Goal: Task Accomplishment & Management: Manage account settings

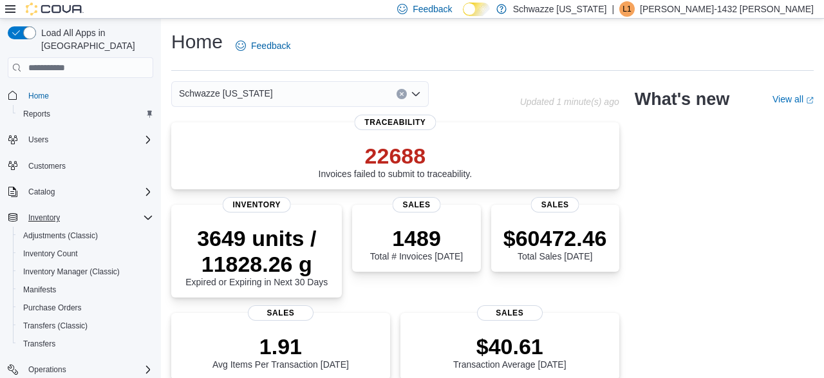
click at [149, 213] on icon "Complex example" at bounding box center [148, 218] width 10 height 10
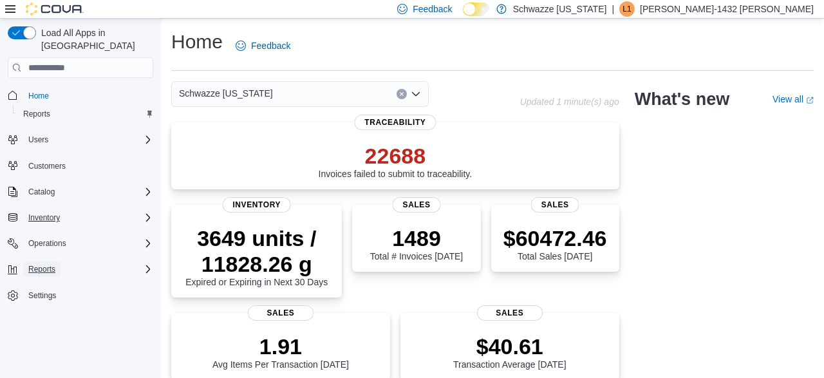
click at [41, 264] on span "Reports" at bounding box center [41, 269] width 27 height 10
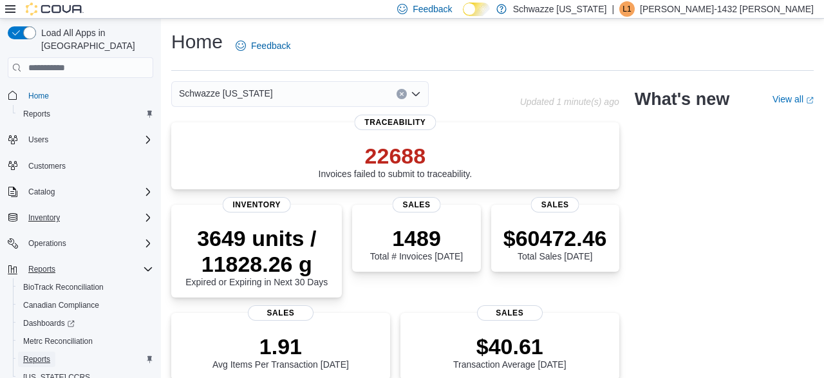
click at [47, 354] on span "Reports" at bounding box center [36, 359] width 27 height 10
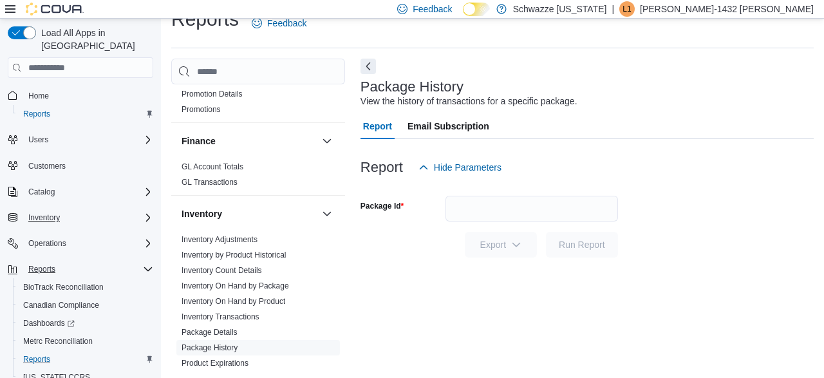
scroll to position [262, 0]
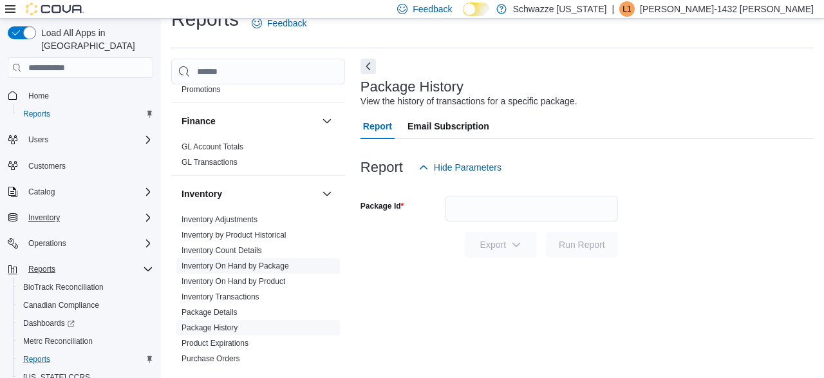
click at [231, 267] on link "Inventory On Hand by Package" at bounding box center [236, 265] width 108 height 9
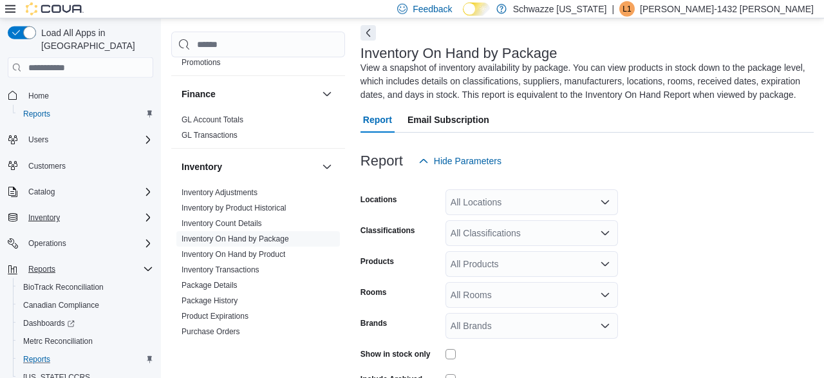
scroll to position [57, 0]
click at [515, 205] on div "All Locations" at bounding box center [532, 202] width 173 height 26
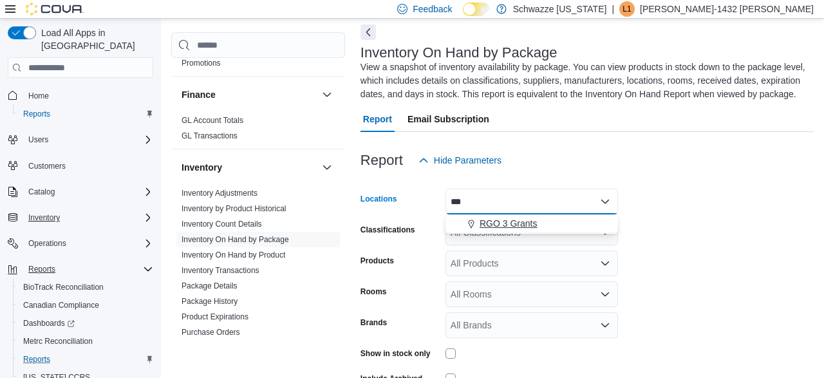
type input "***"
click at [521, 223] on span "RGO 3 Grants" at bounding box center [508, 223] width 57 height 13
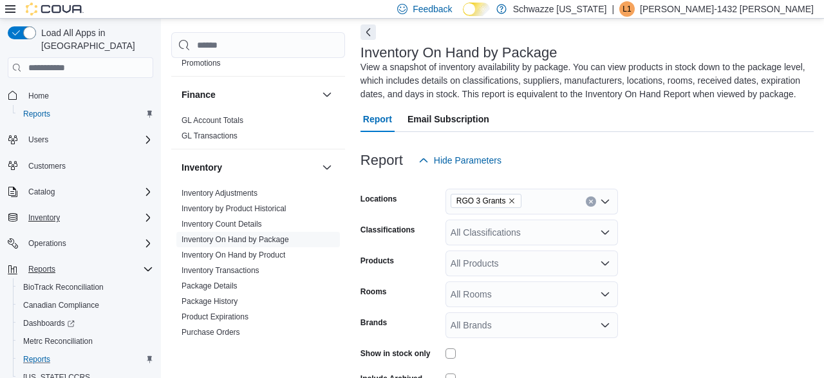
click at [669, 204] on form "Locations RGO 3 Grants Classifications All Classifications Products All Product…" at bounding box center [587, 298] width 453 height 251
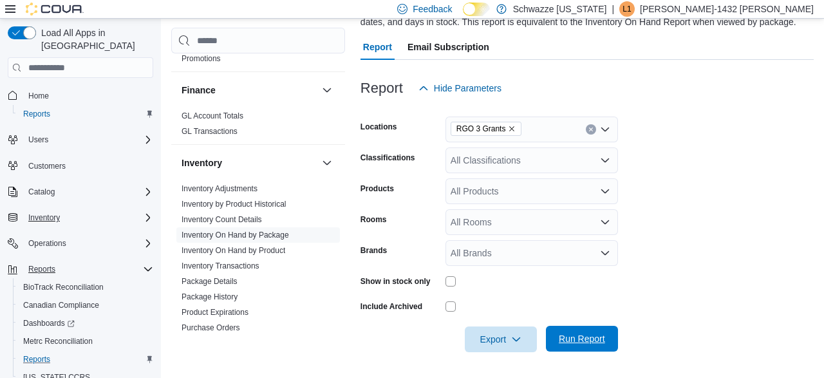
click at [570, 351] on span "Run Report" at bounding box center [582, 339] width 57 height 26
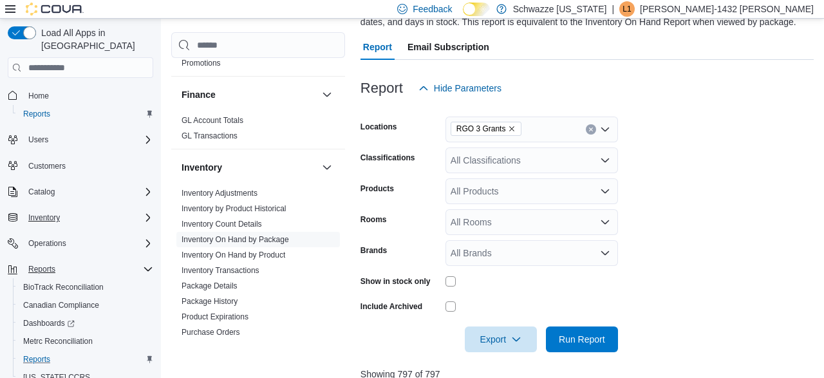
scroll to position [447, 0]
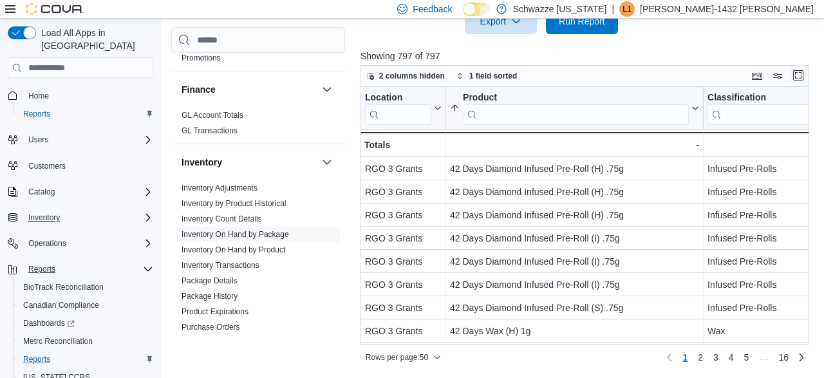
click at [802, 73] on button "Enter fullscreen" at bounding box center [798, 75] width 15 height 15
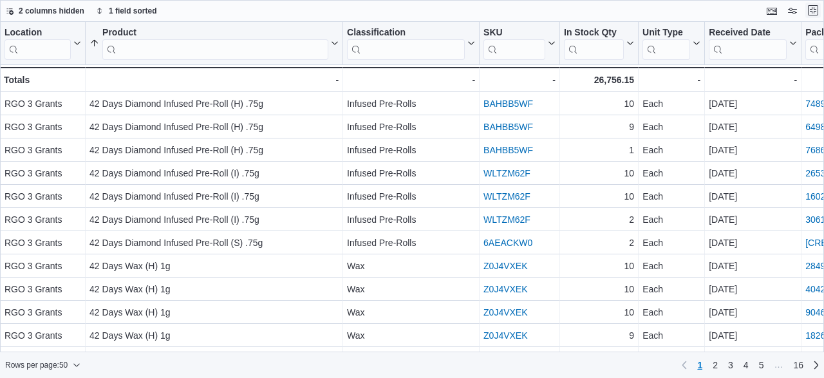
scroll to position [262, 0]
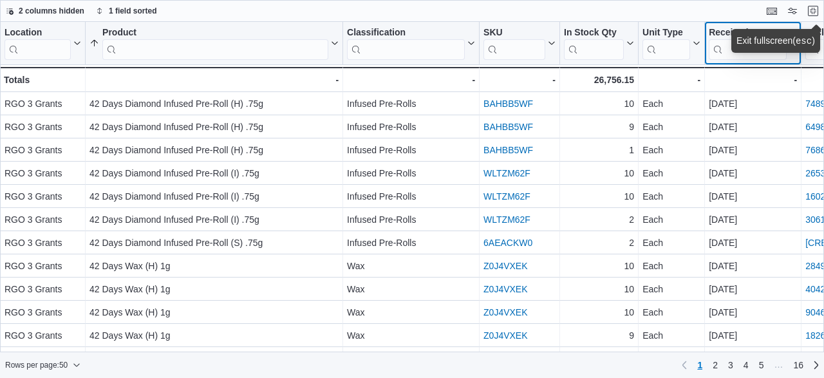
click at [724, 62] on div "Received Date Click to view column header actions" at bounding box center [753, 43] width 97 height 43
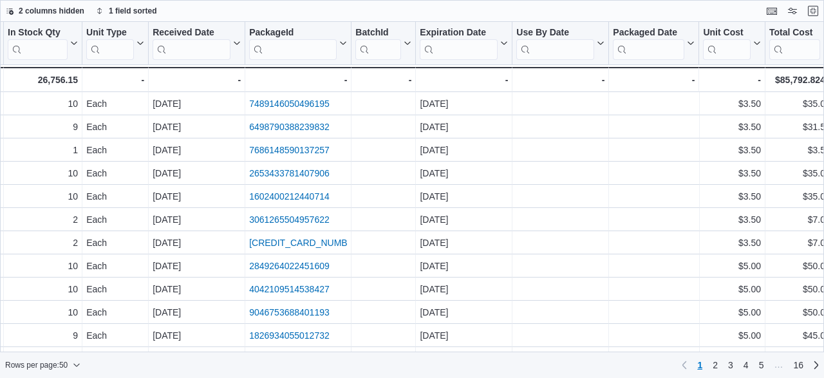
scroll to position [0, 579]
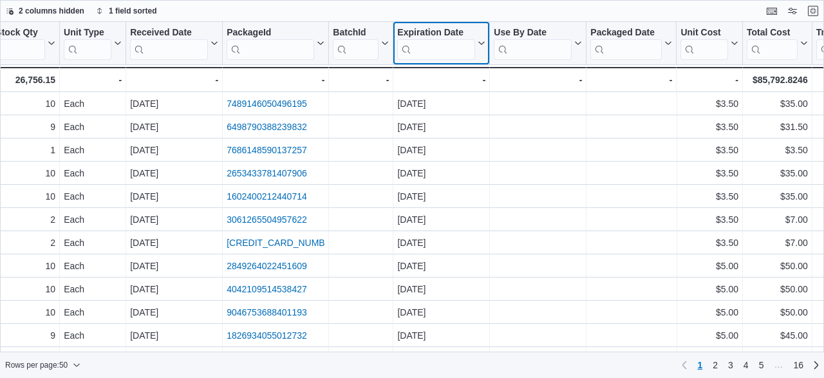
click at [482, 45] on icon at bounding box center [480, 43] width 10 height 8
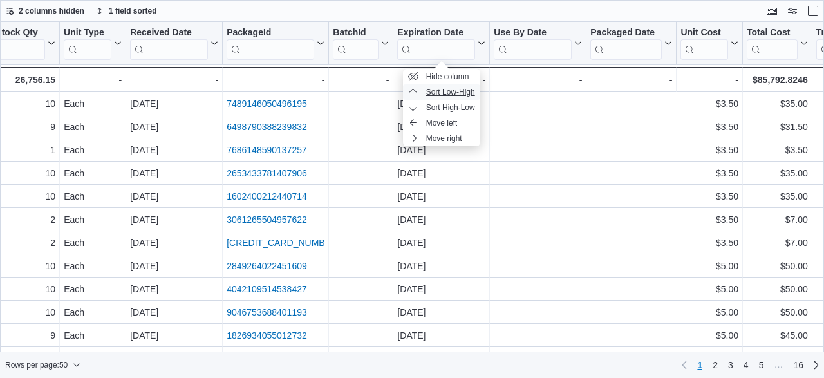
click at [461, 90] on span "Sort Low-High" at bounding box center [450, 92] width 49 height 10
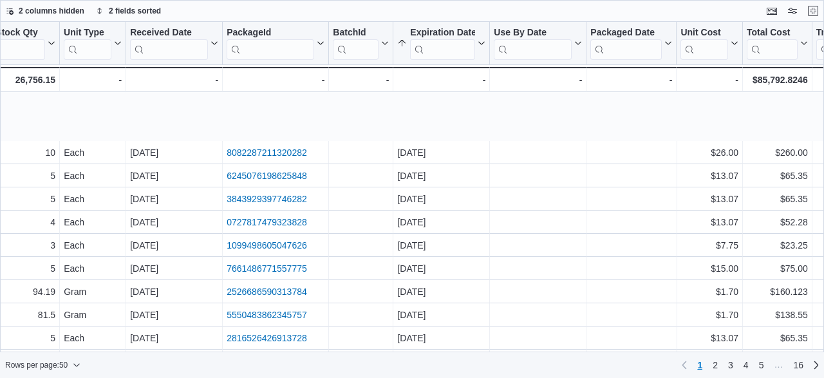
scroll to position [898, 579]
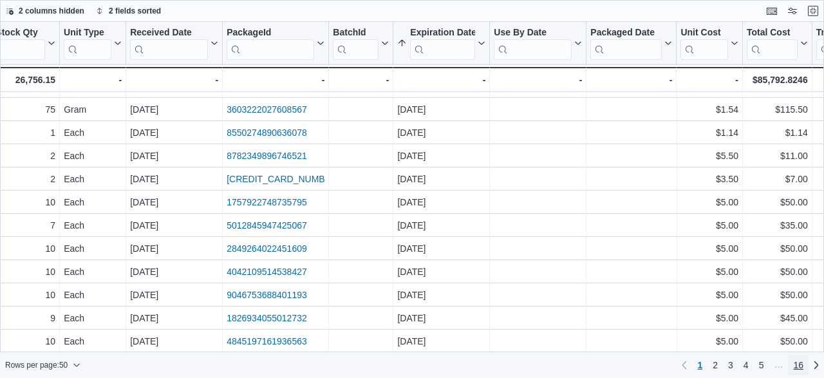
click at [802, 372] on span "16" at bounding box center [798, 365] width 10 height 21
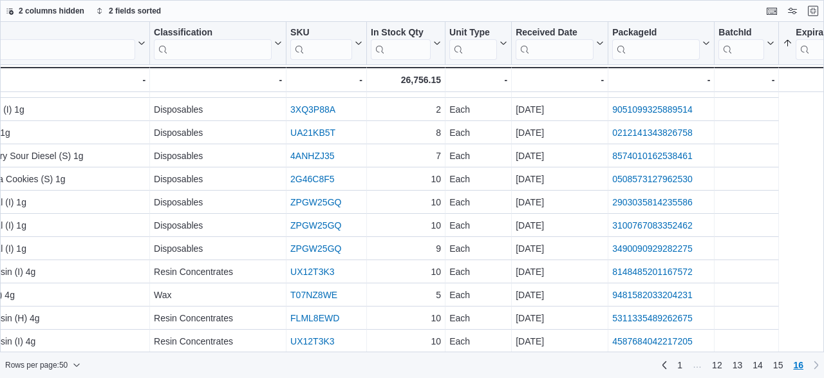
scroll to position [829, 0]
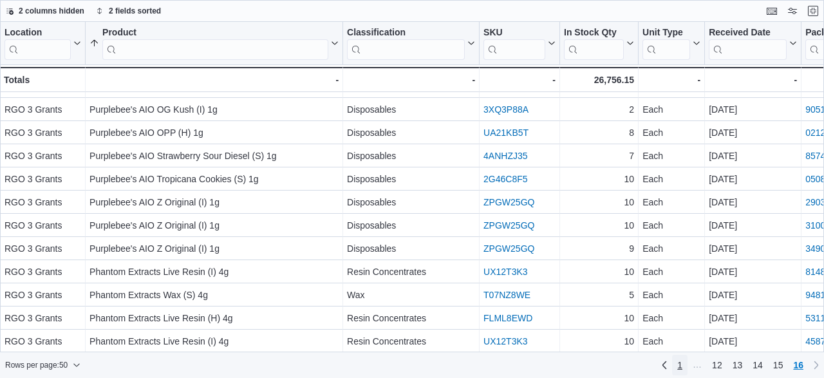
click at [687, 366] on link "1" at bounding box center [679, 365] width 15 height 21
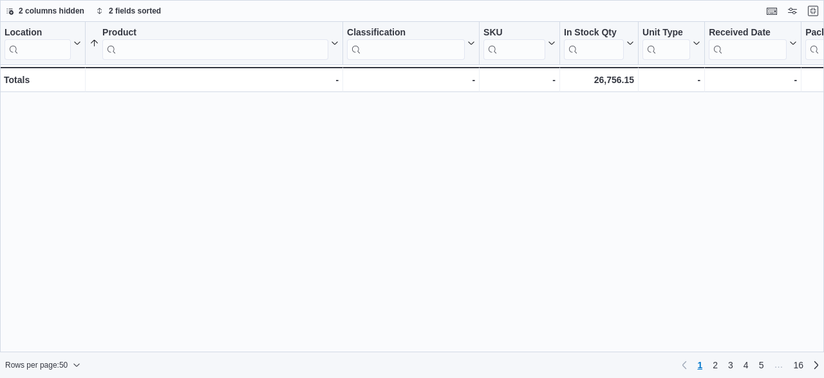
scroll to position [0, 0]
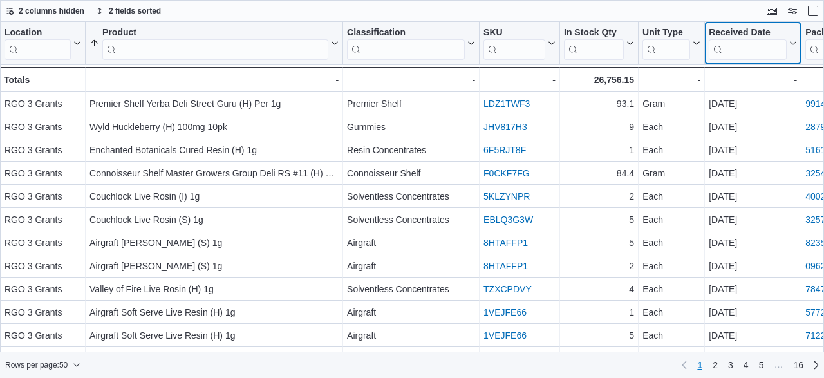
click at [793, 43] on icon at bounding box center [793, 43] width 6 height 3
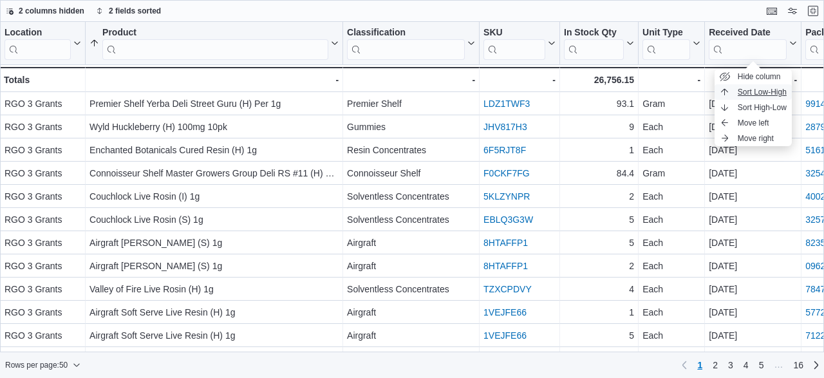
click at [769, 91] on span "Sort Low-High" at bounding box center [762, 92] width 49 height 10
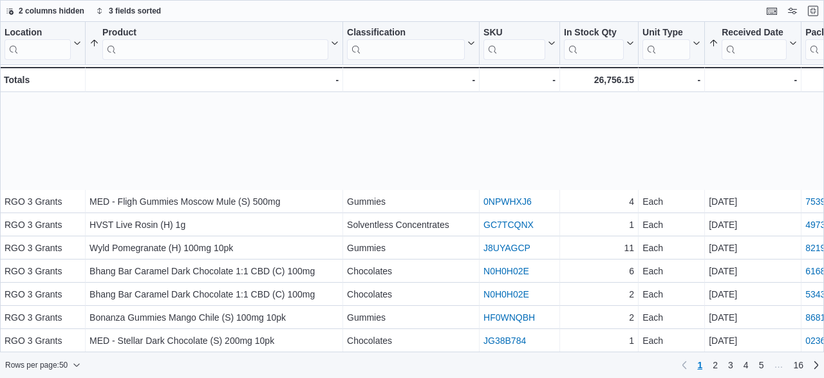
scroll to position [898, 0]
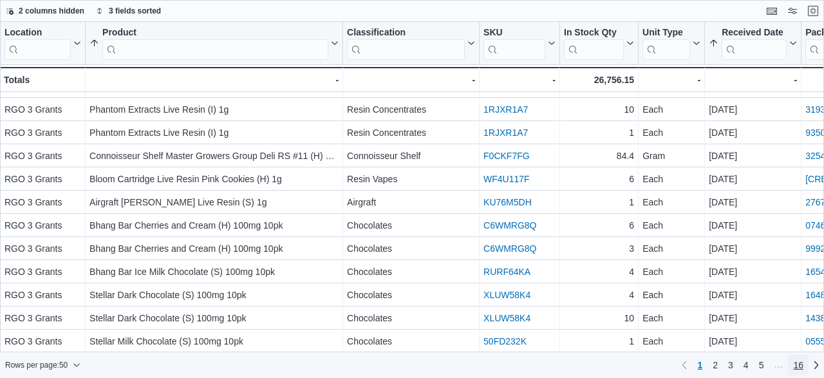
click at [801, 367] on span "16" at bounding box center [798, 365] width 10 height 13
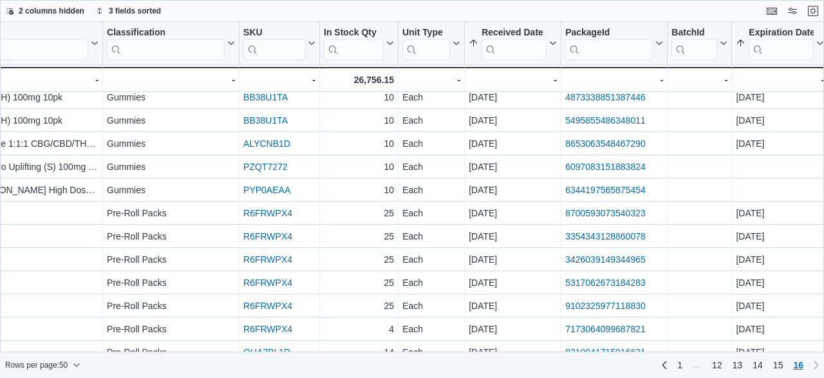
scroll to position [702, 444]
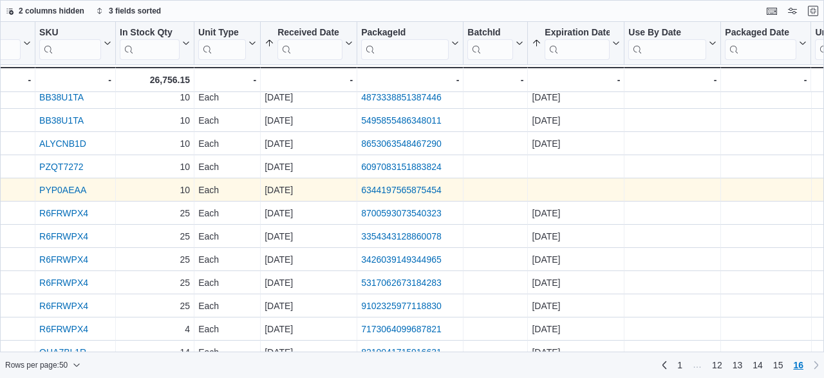
click at [423, 189] on link "6344197565875454" at bounding box center [401, 190] width 81 height 10
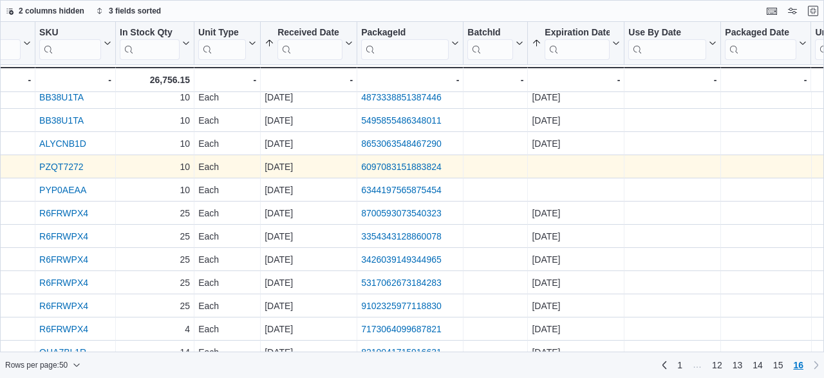
click at [398, 168] on link "6097083151883824" at bounding box center [401, 167] width 81 height 10
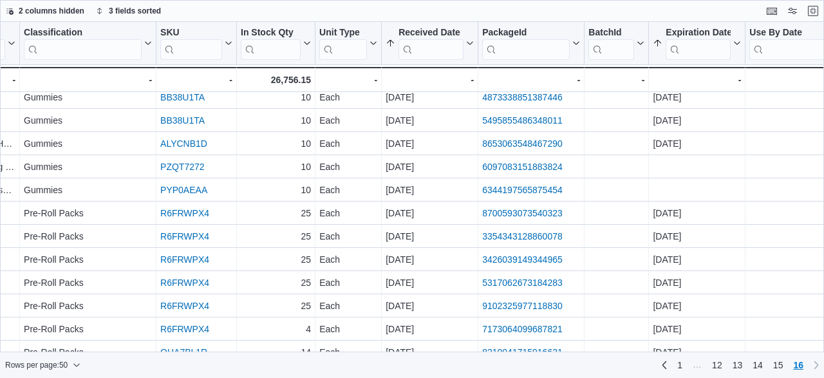
scroll to position [702, 396]
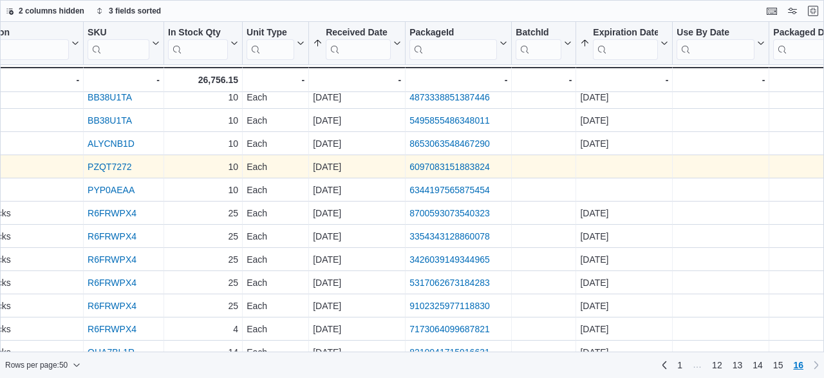
click at [484, 166] on link "6097083151883824" at bounding box center [450, 167] width 81 height 10
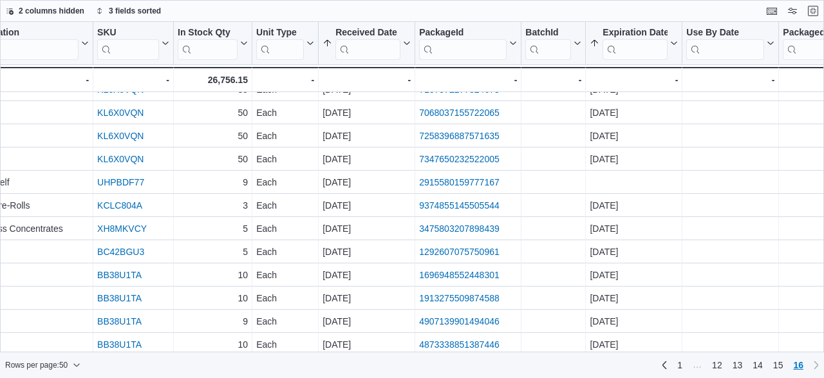
scroll to position [455, 388]
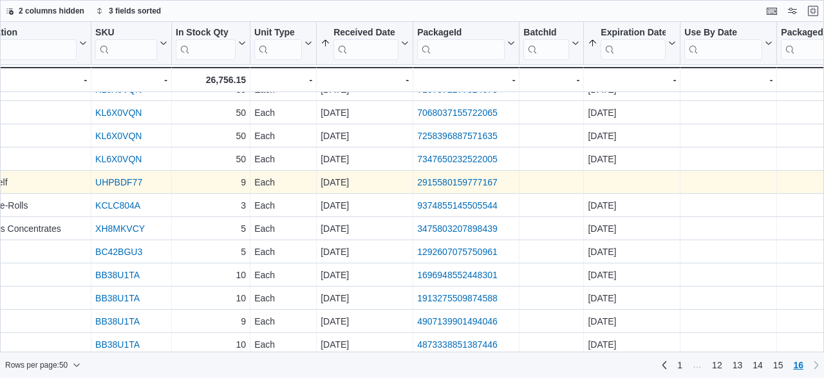
click at [478, 178] on link "2915580159777167" at bounding box center [457, 182] width 81 height 10
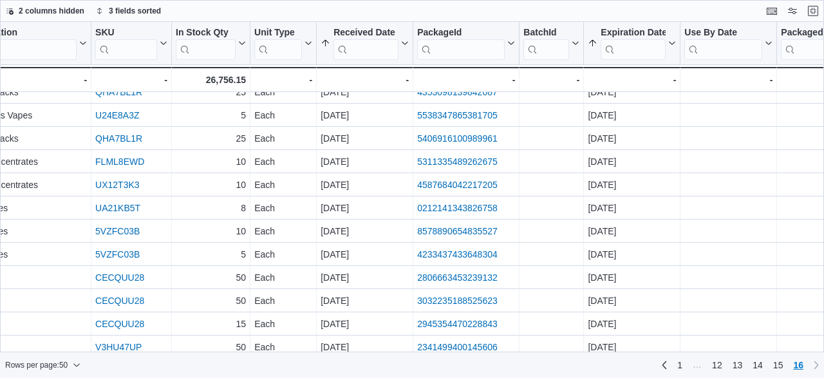
scroll to position [0, 388]
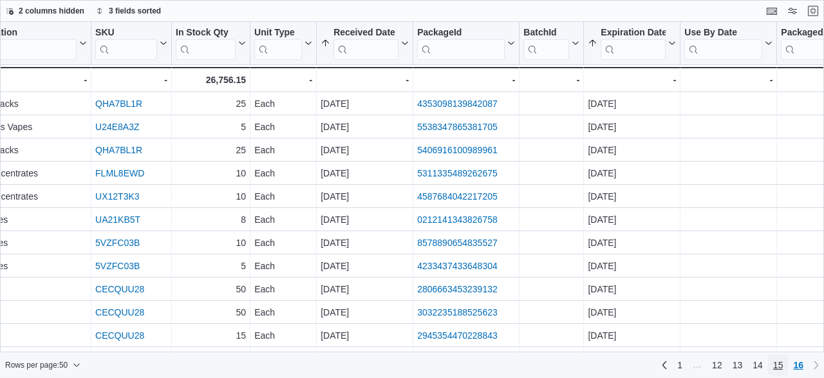
click at [782, 363] on span "15" at bounding box center [779, 365] width 10 height 13
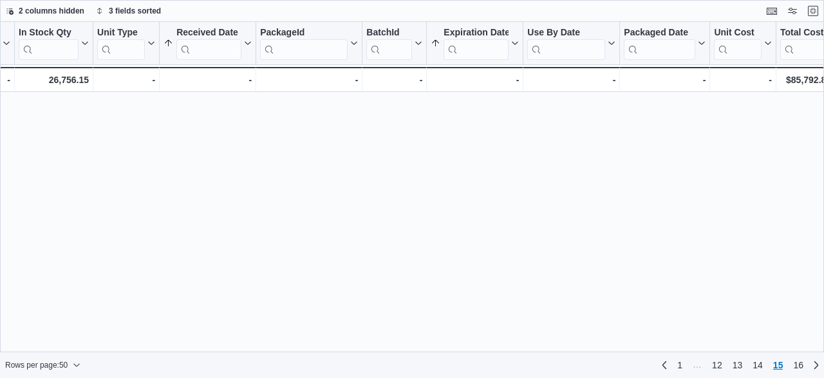
scroll to position [898, 546]
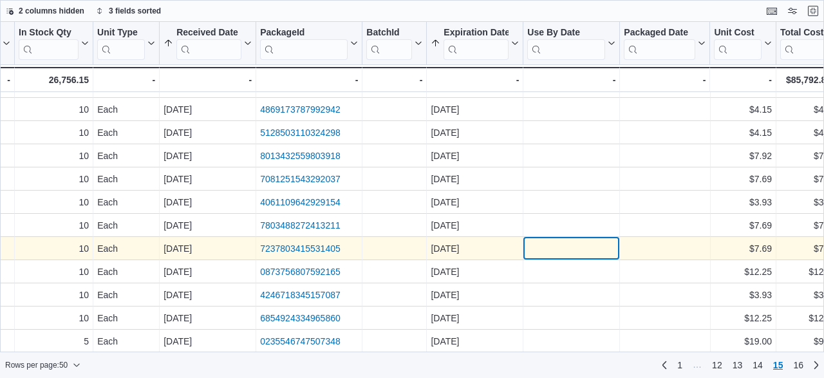
click at [620, 242] on div "- Use By Date, column 11, row 746" at bounding box center [572, 248] width 97 height 23
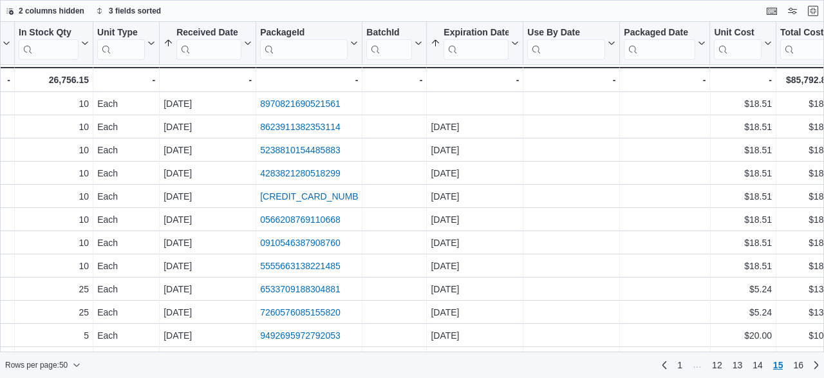
scroll to position [371, 546]
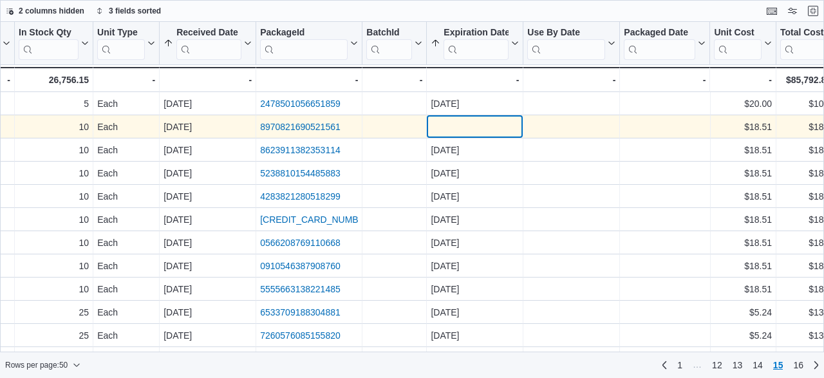
click at [475, 121] on div "- Expiration Date, column 10, row 718" at bounding box center [475, 126] width 88 height 15
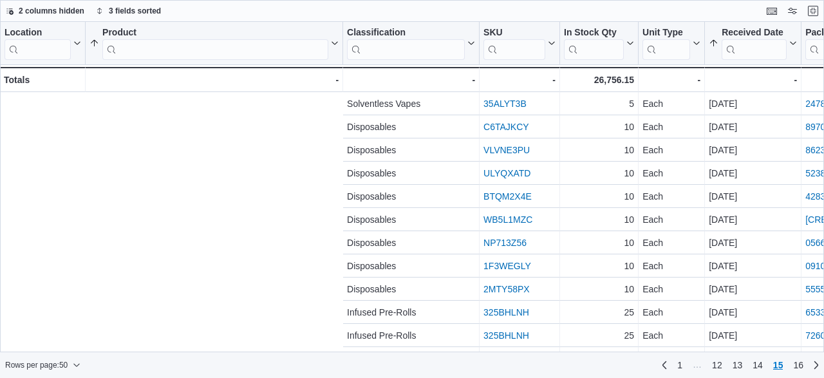
scroll to position [371, 489]
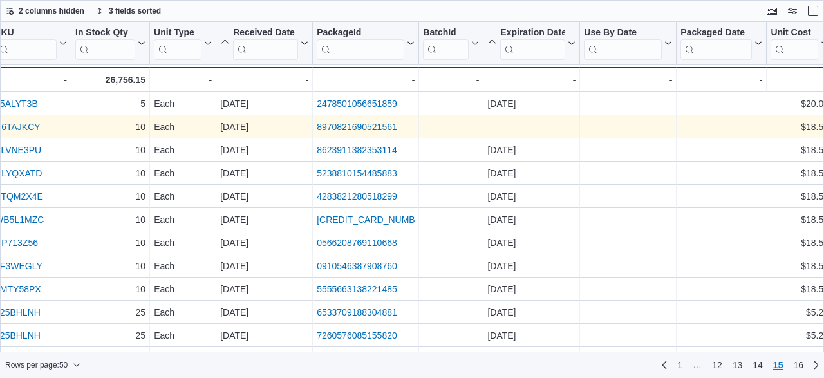
click at [344, 126] on link "8970821690521561" at bounding box center [357, 127] width 81 height 10
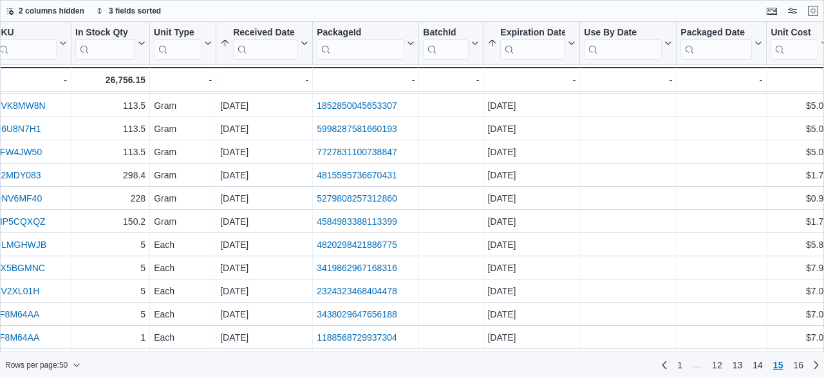
scroll to position [0, 489]
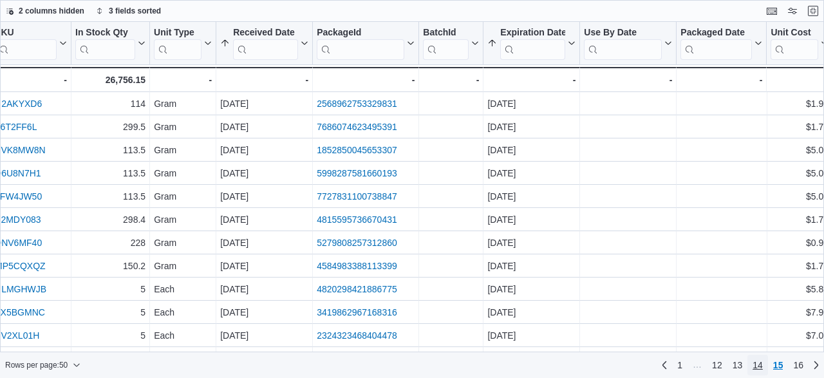
click at [754, 375] on span "14" at bounding box center [758, 365] width 10 height 21
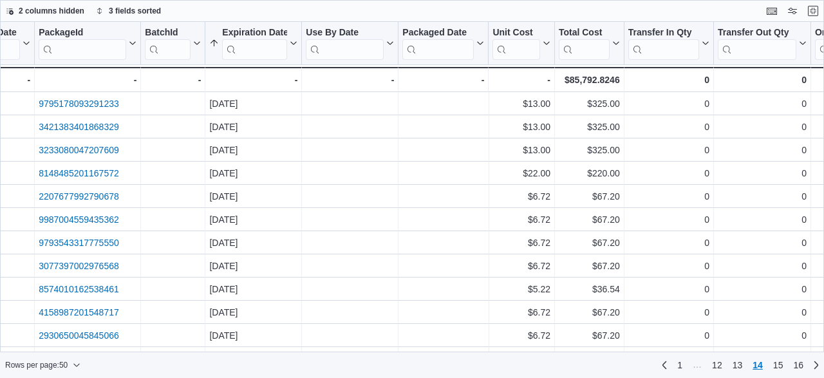
scroll to position [0, 770]
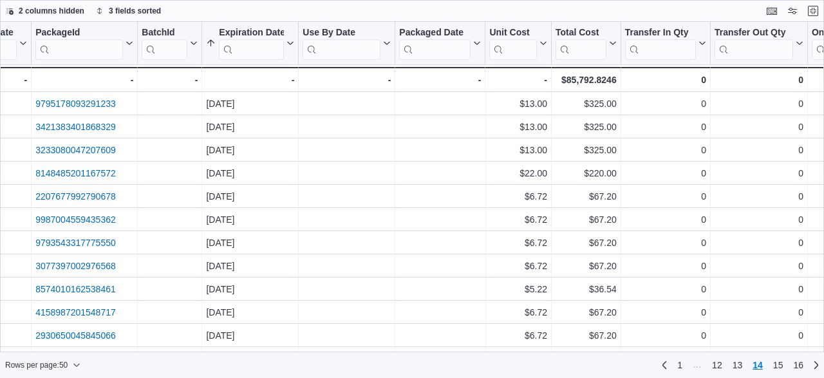
click at [817, 66] on div "Location Click to view column header actions Product Sorted by Product, ascendi…" at bounding box center [592, 57] width 2724 height 70
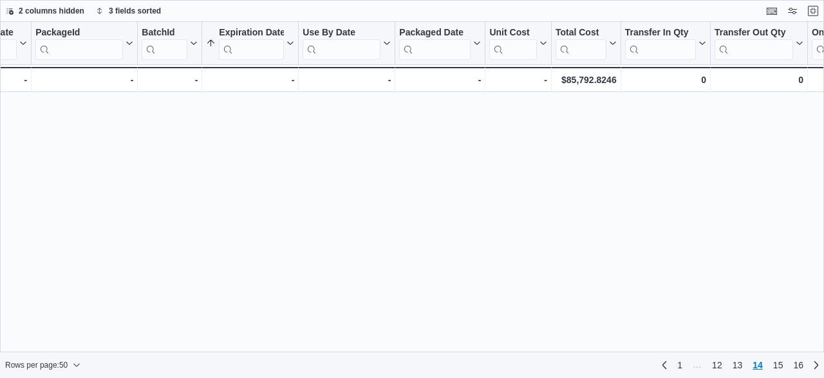
scroll to position [898, 770]
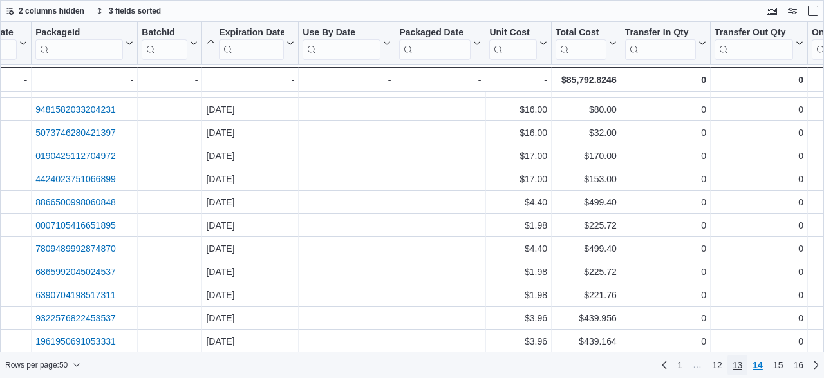
click at [736, 366] on span "13" at bounding box center [738, 365] width 10 height 13
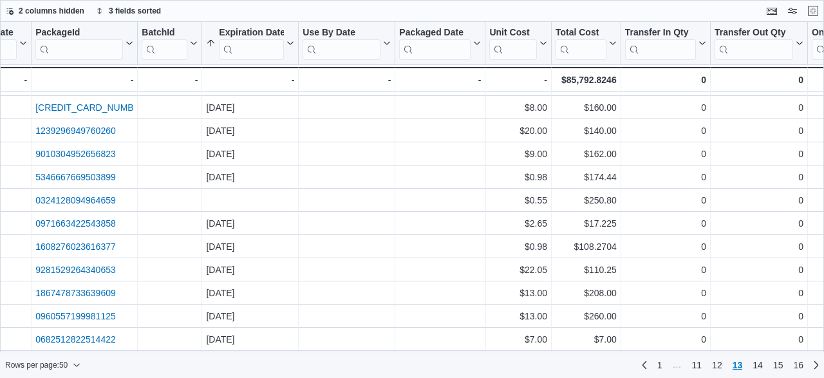
scroll to position [195, 770]
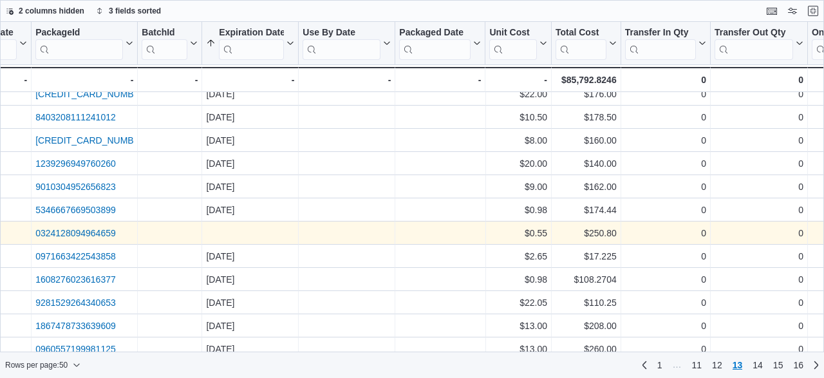
click at [103, 234] on link "0324128094964659" at bounding box center [75, 233] width 81 height 10
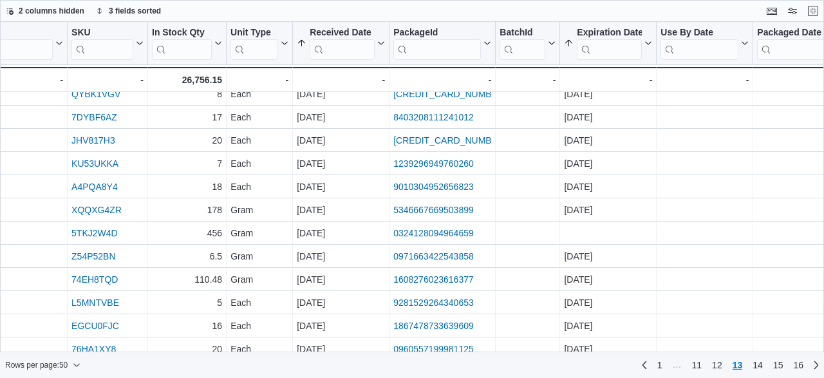
scroll to position [195, 569]
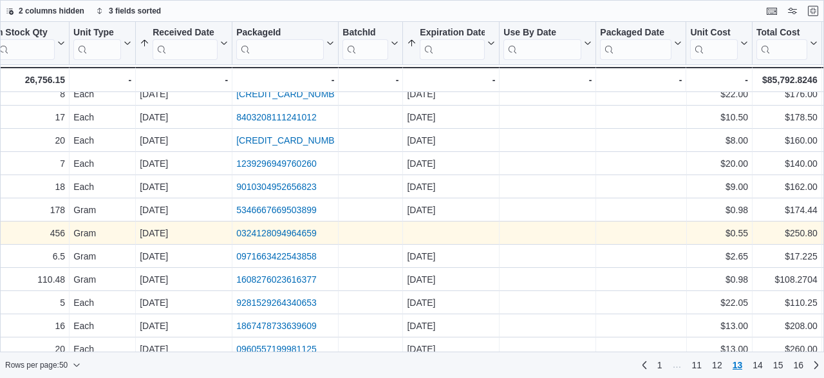
click at [294, 230] on link "0324128094964659" at bounding box center [276, 233] width 81 height 10
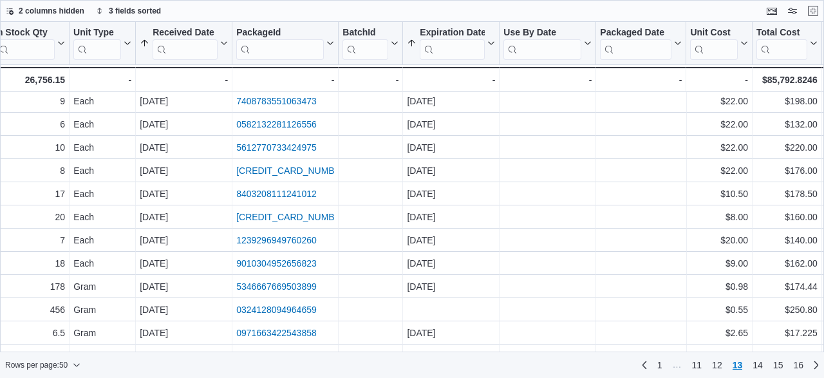
scroll to position [0, 569]
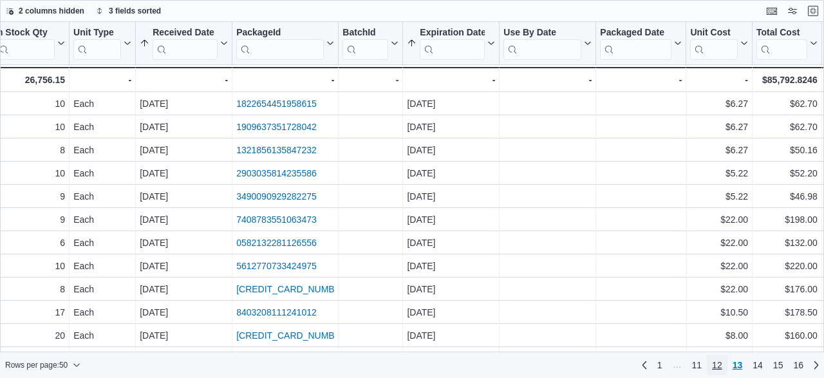
click at [723, 372] on link "12" at bounding box center [717, 365] width 21 height 21
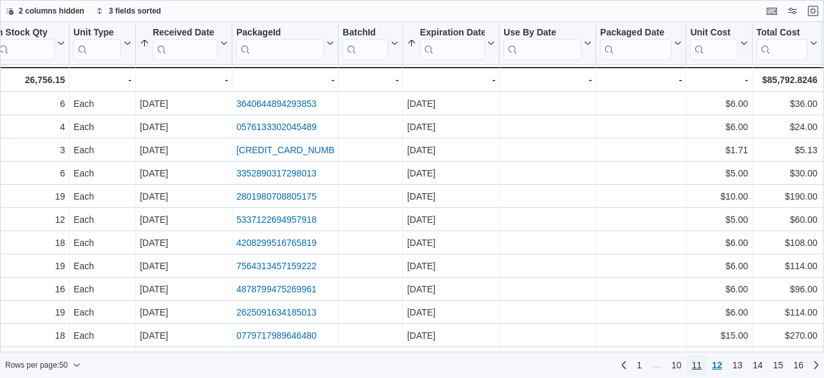
click at [701, 365] on span "11" at bounding box center [697, 365] width 10 height 13
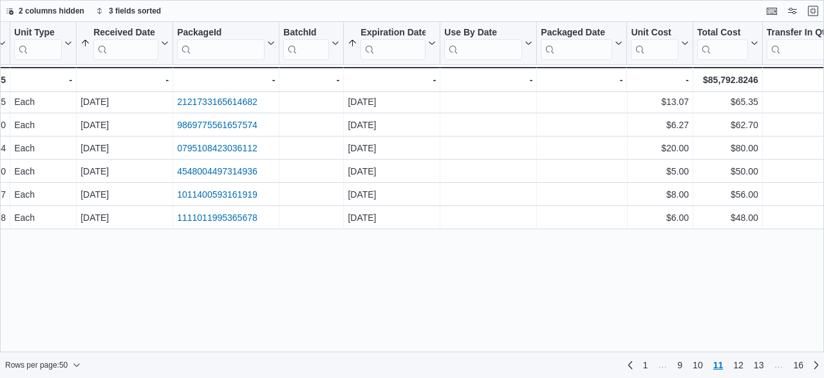
scroll to position [451, 629]
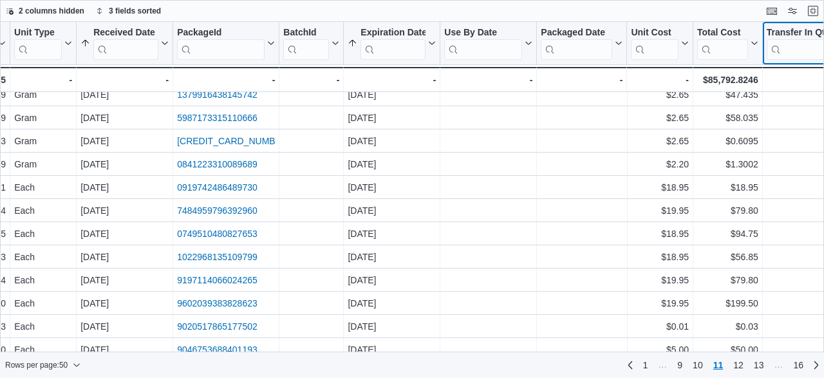
click at [813, 64] on div "Transfer In Qty Click to view column header actions" at bounding box center [808, 43] width 90 height 43
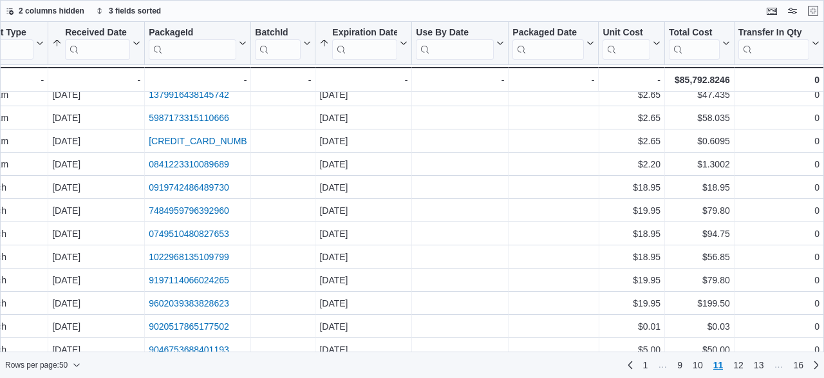
scroll to position [0, 657]
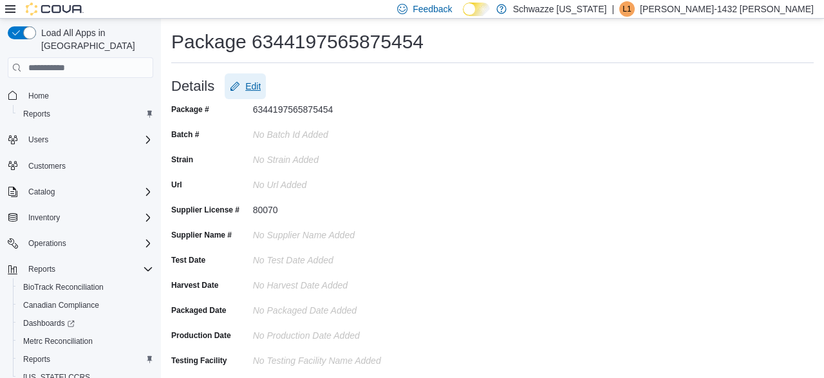
click at [243, 80] on span "Edit" at bounding box center [245, 86] width 31 height 26
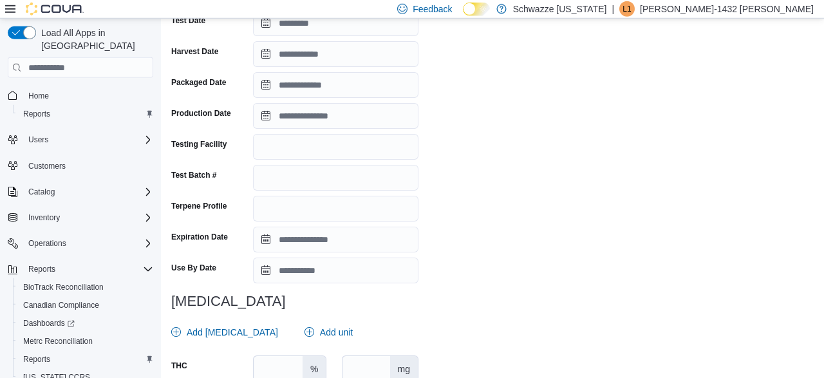
scroll to position [277, 0]
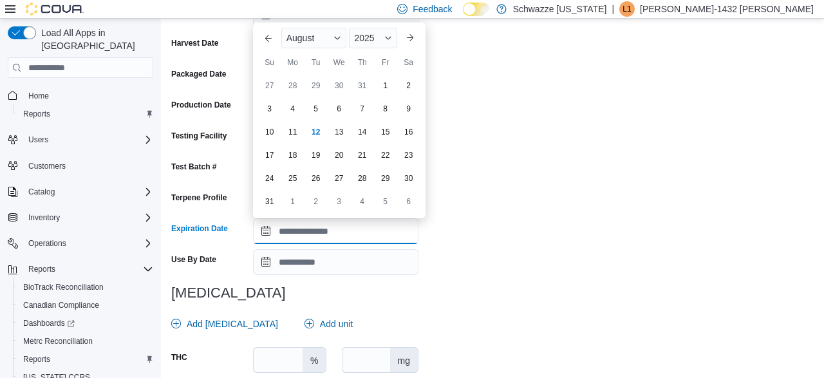
click at [349, 229] on input "Expiration Date" at bounding box center [336, 231] width 166 height 26
click at [345, 37] on div "August" at bounding box center [314, 38] width 66 height 21
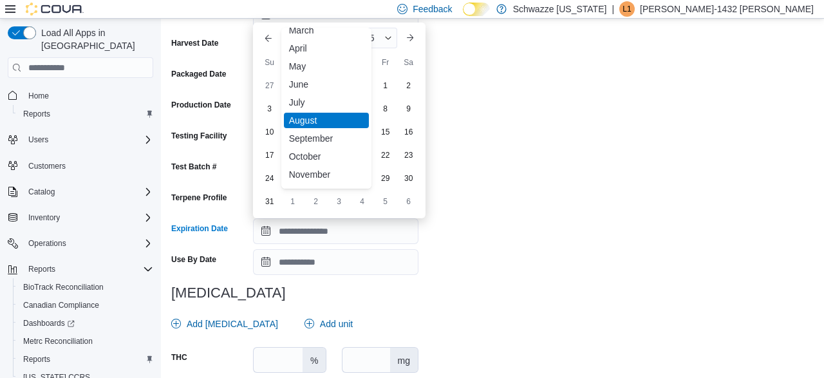
scroll to position [58, 0]
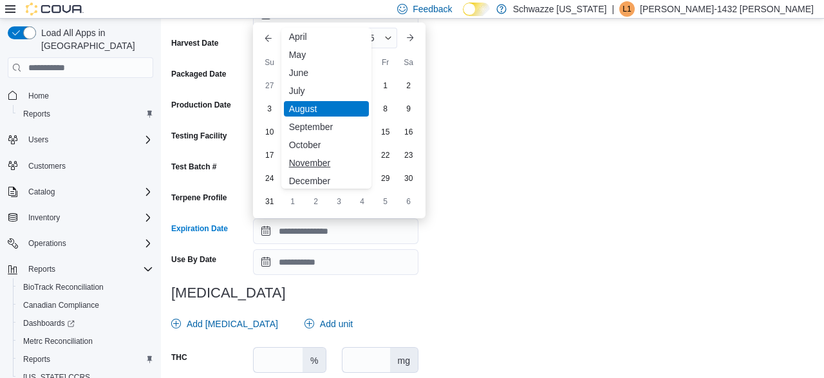
click at [333, 160] on div "November" at bounding box center [326, 162] width 85 height 15
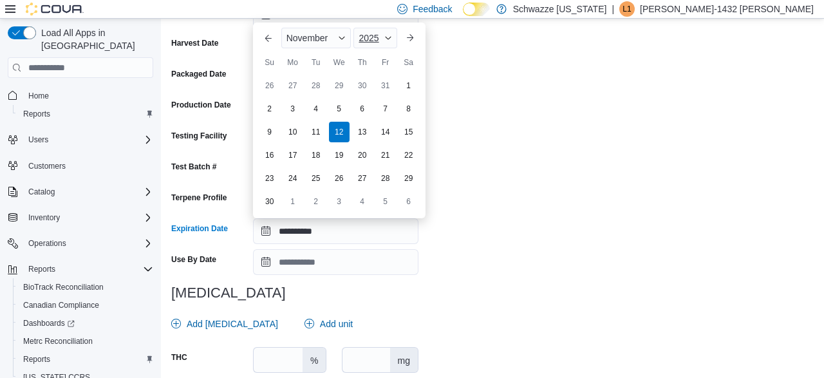
click at [385, 42] on div "2025" at bounding box center [375, 38] width 43 height 21
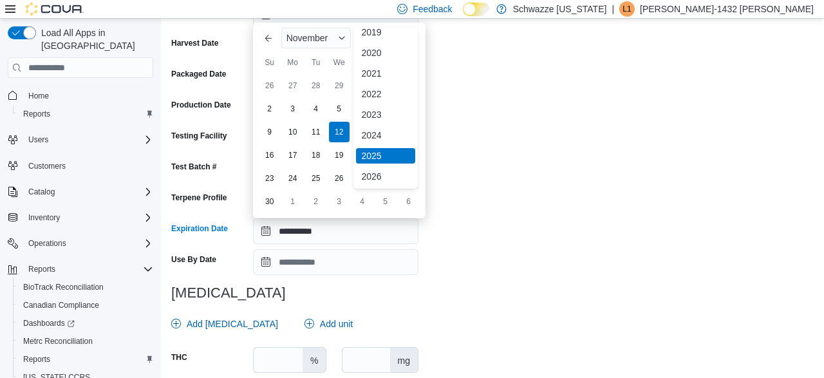
scroll to position [43, 0]
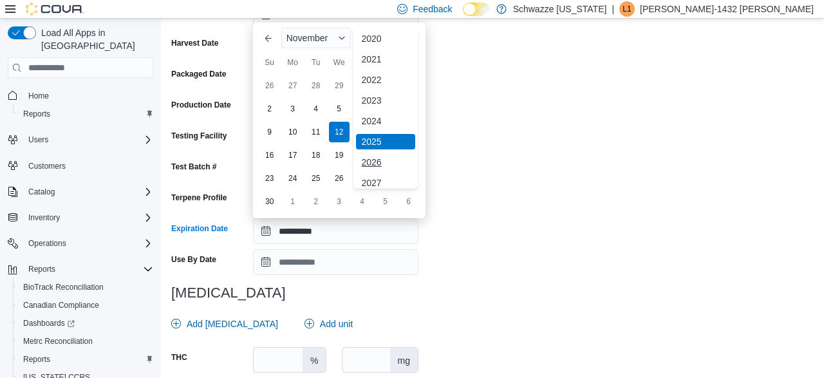
click at [387, 158] on div "2026" at bounding box center [385, 162] width 59 height 15
type input "**********"
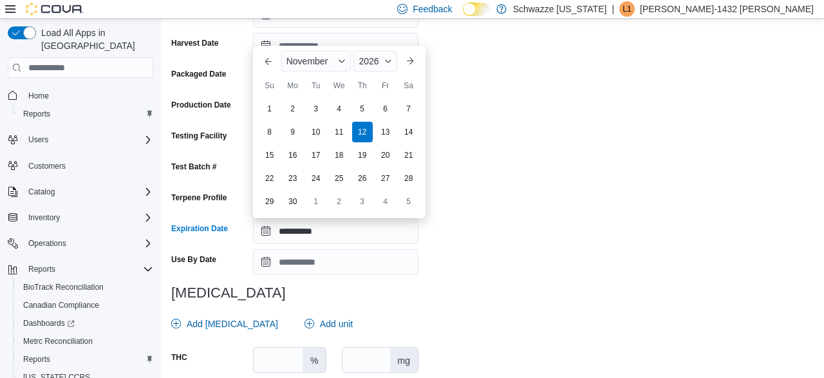
click at [502, 104] on div "**********" at bounding box center [492, 180] width 643 height 716
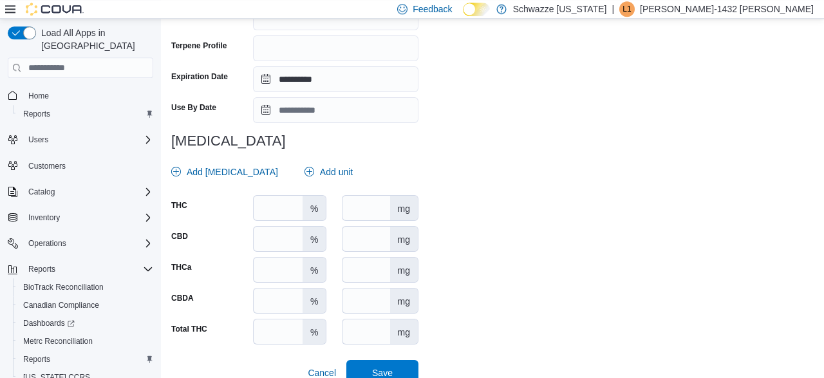
scroll to position [447, 0]
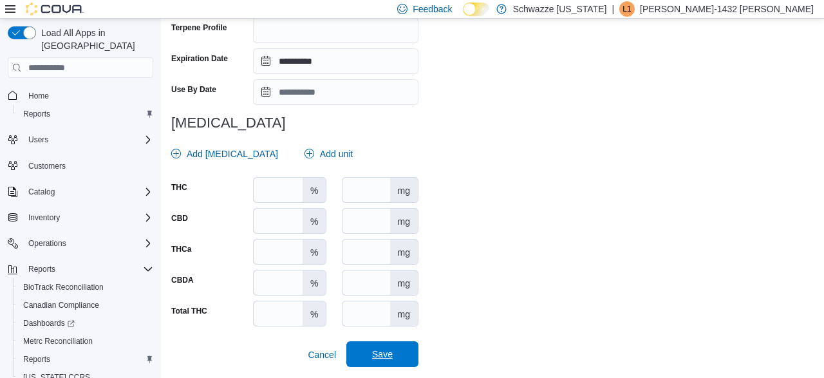
click at [392, 357] on span "Save" at bounding box center [382, 354] width 21 height 13
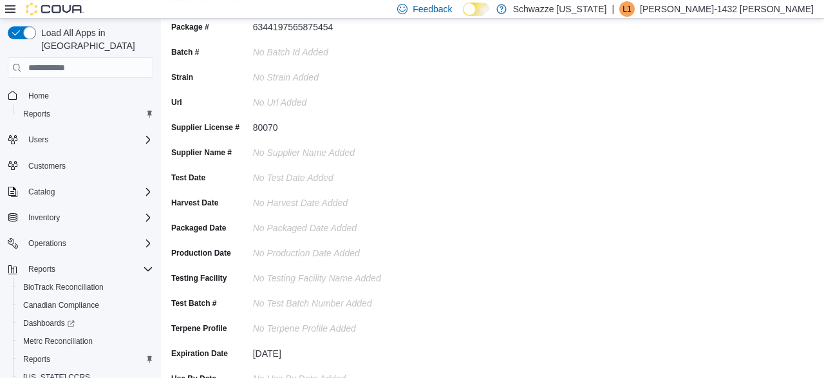
scroll to position [0, 0]
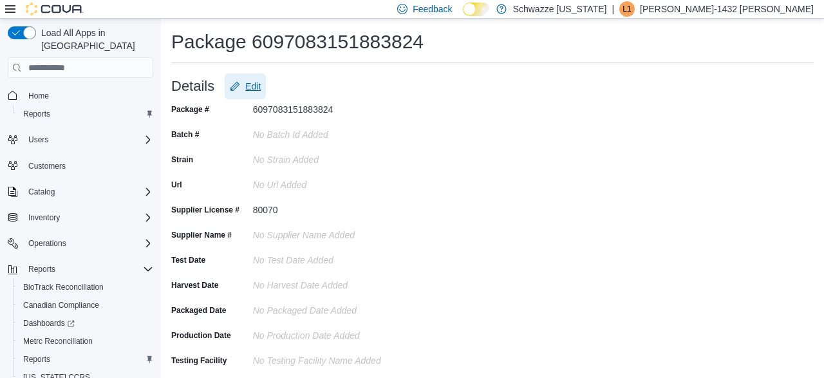
click at [257, 86] on span "Edit" at bounding box center [252, 86] width 15 height 13
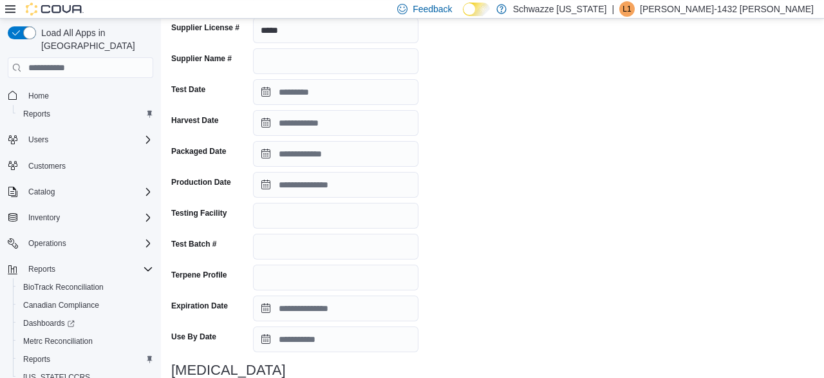
scroll to position [319, 0]
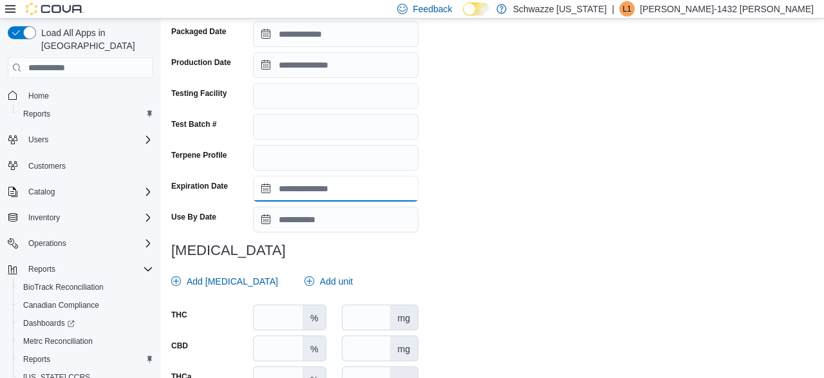
click at [335, 187] on input "Expiration Date" at bounding box center [336, 189] width 166 height 26
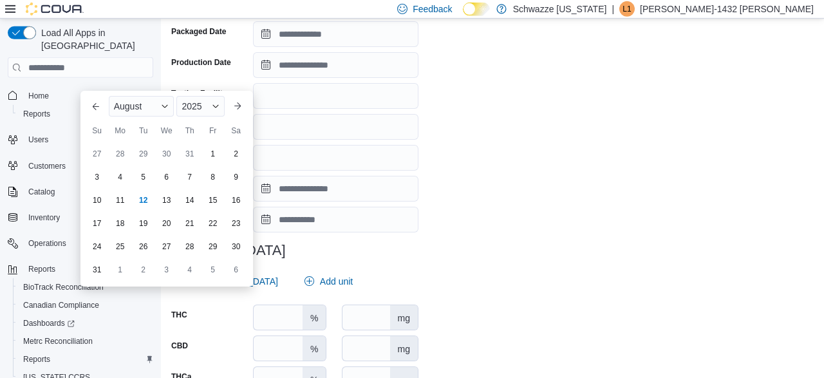
click at [176, 101] on div "August 2025" at bounding box center [167, 106] width 126 height 31
click at [169, 110] on div "August" at bounding box center [142, 106] width 66 height 21
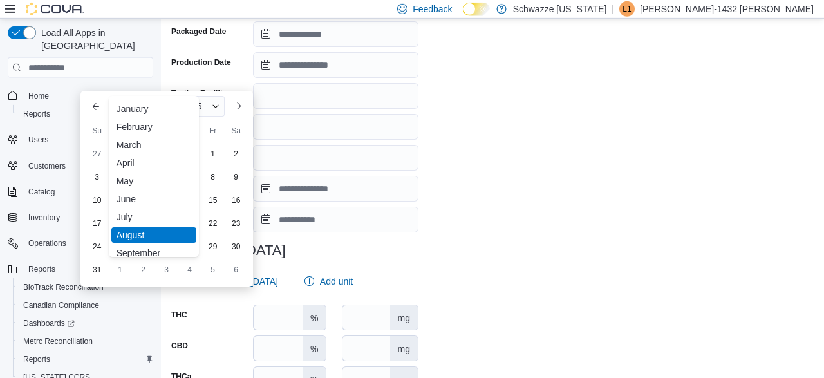
click at [142, 124] on div "February" at bounding box center [153, 126] width 85 height 15
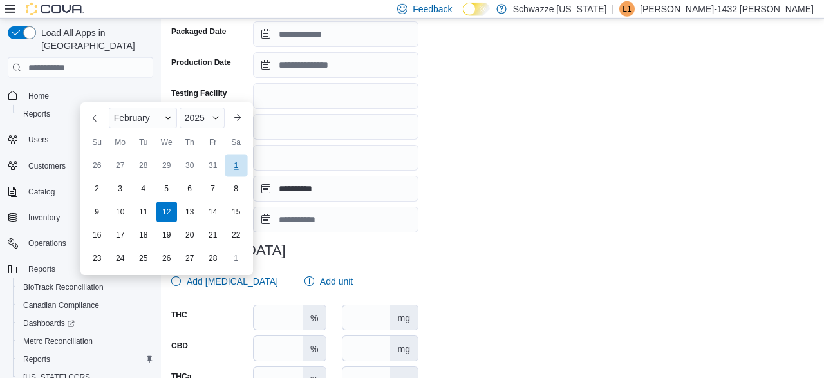
click at [238, 162] on div "1" at bounding box center [236, 166] width 23 height 23
click at [297, 187] on input "**********" at bounding box center [336, 189] width 166 height 26
click at [218, 119] on span "Button. Open the year selector. 2025 is currently selected." at bounding box center [216, 118] width 8 height 8
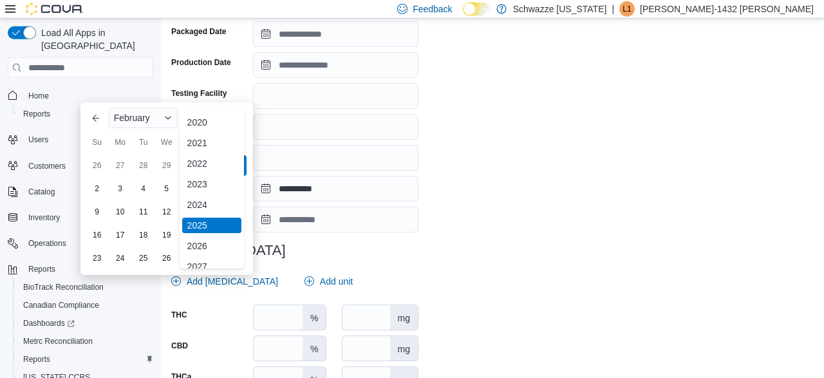
scroll to position [49, 0]
click at [205, 240] on div "2026" at bounding box center [211, 236] width 59 height 15
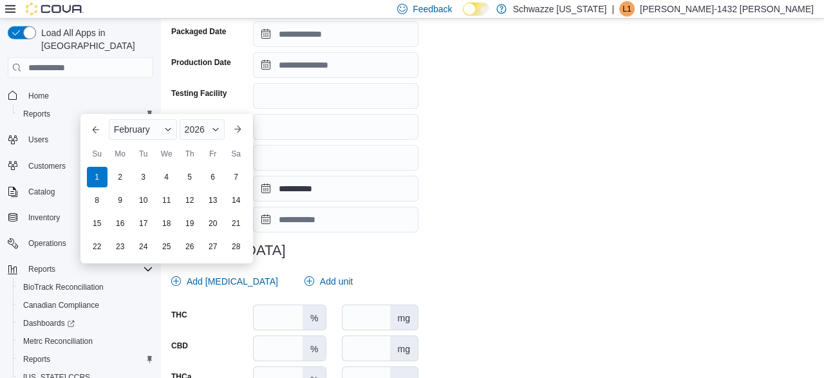
type input "**********"
click at [540, 164] on div "**********" at bounding box center [492, 138] width 643 height 716
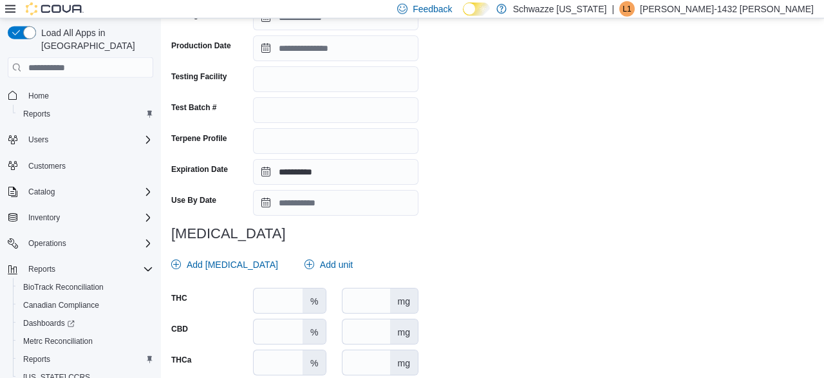
scroll to position [447, 0]
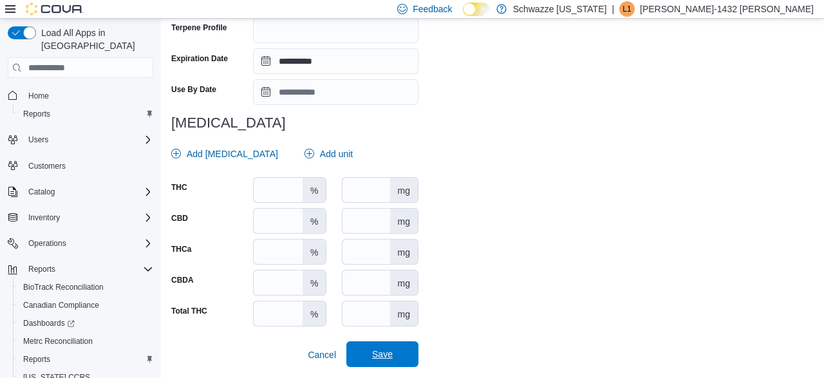
click at [403, 354] on span "Save" at bounding box center [382, 354] width 57 height 26
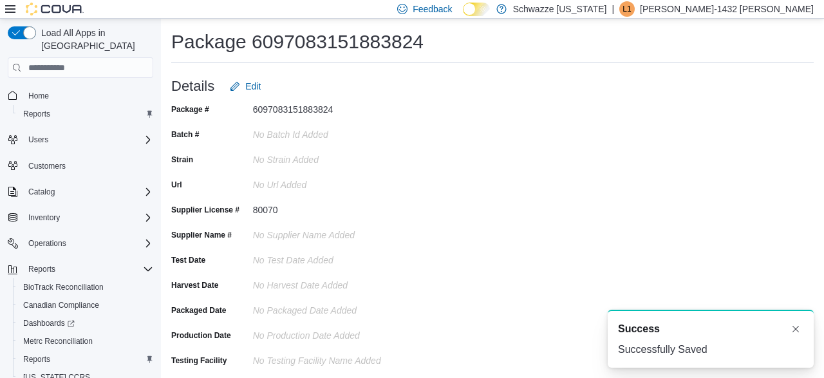
scroll to position [0, 0]
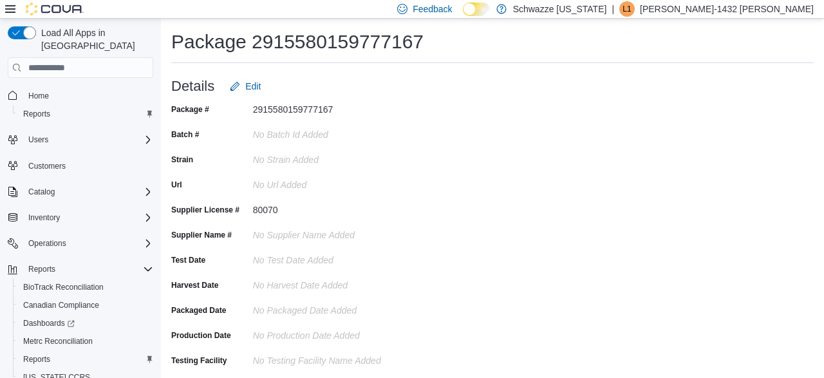
scroll to position [28, 0]
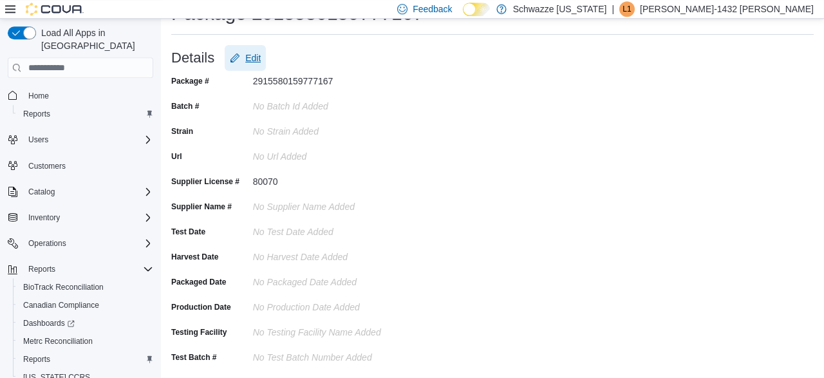
click at [252, 59] on span "Edit" at bounding box center [252, 58] width 15 height 13
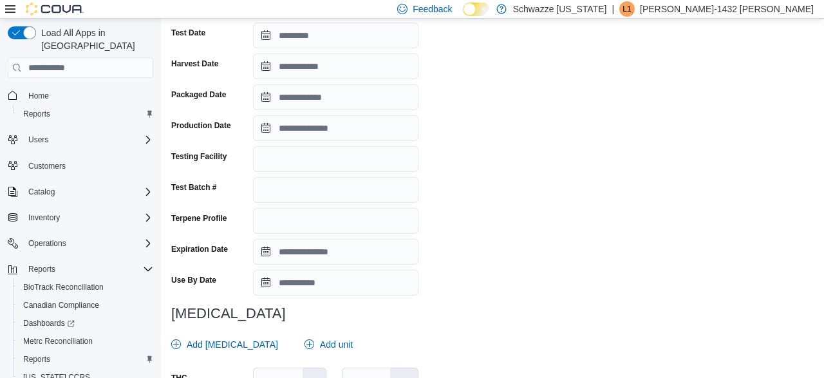
scroll to position [307, 0]
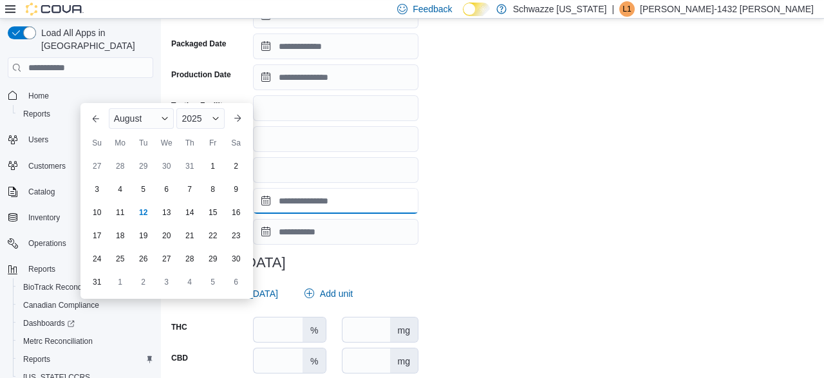
click at [305, 208] on input "Expiration Date" at bounding box center [336, 201] width 166 height 26
click at [175, 117] on div "August" at bounding box center [142, 118] width 66 height 21
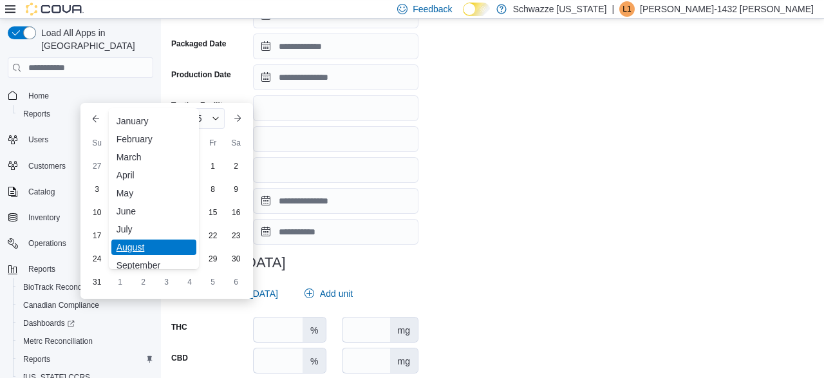
click at [163, 247] on div "✓ August" at bounding box center [153, 247] width 85 height 15
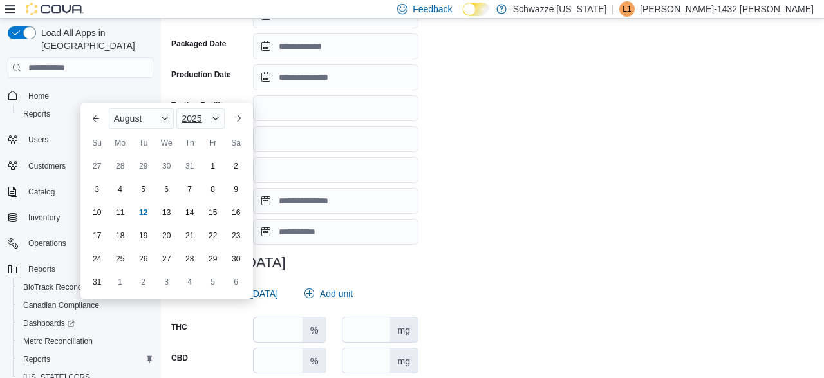
click at [211, 120] on div "2025" at bounding box center [200, 118] width 48 height 21
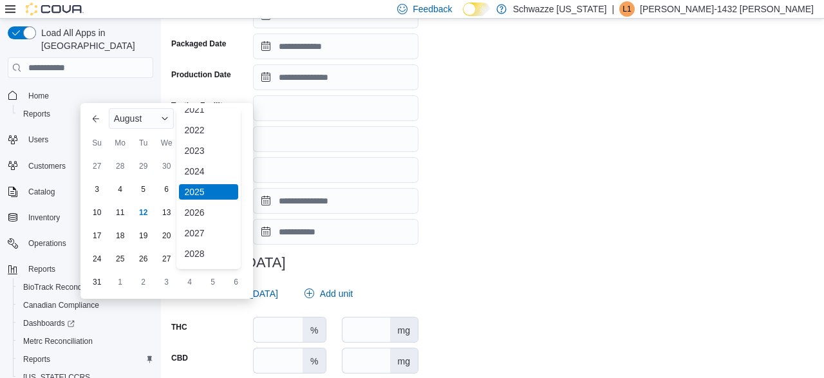
scroll to position [71, 0]
click at [208, 214] on div "2026" at bounding box center [208, 214] width 59 height 15
type input "**********"
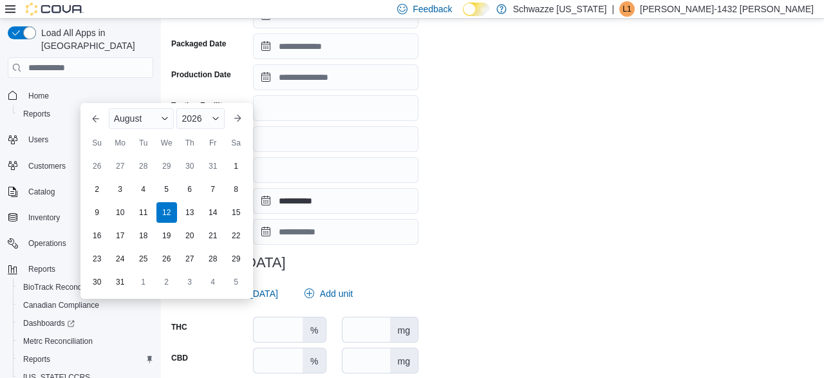
click at [486, 182] on div "**********" at bounding box center [492, 150] width 643 height 716
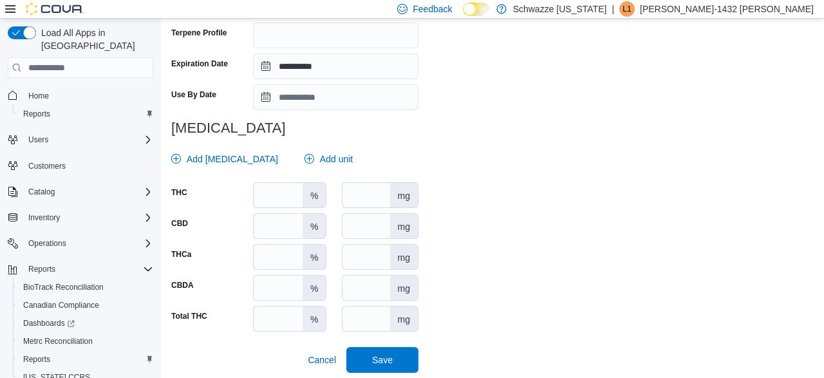
scroll to position [447, 0]
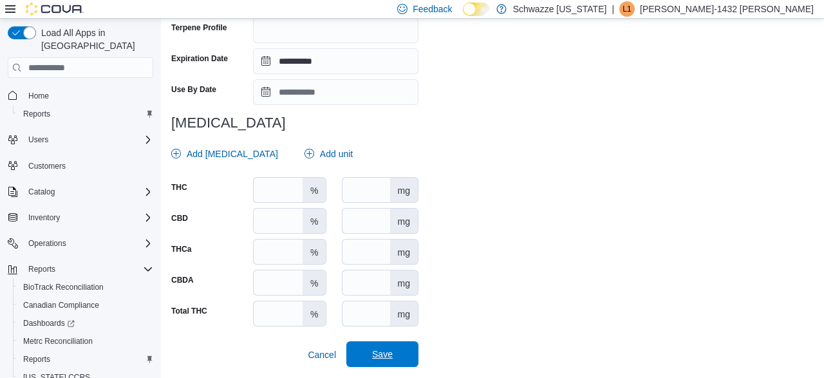
click at [411, 350] on button "Save" at bounding box center [383, 354] width 72 height 26
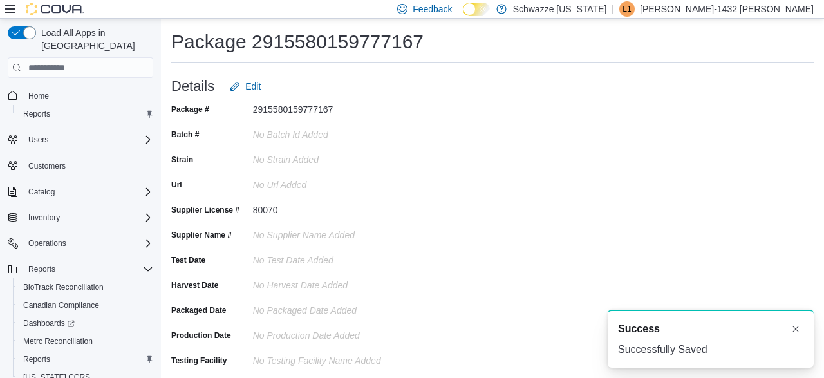
scroll to position [0, 0]
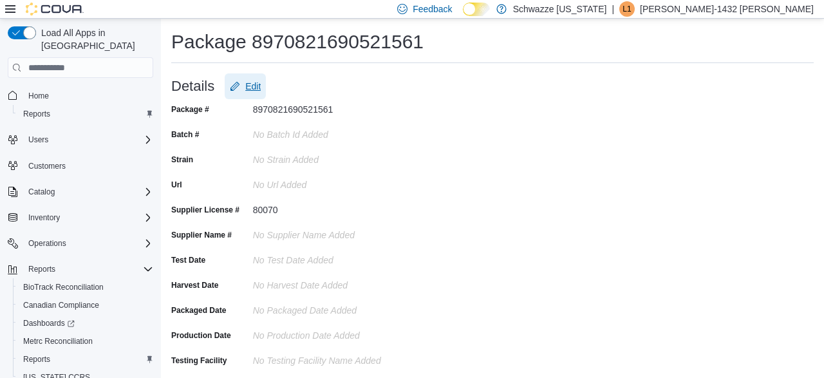
click at [258, 90] on span "Edit" at bounding box center [252, 86] width 15 height 13
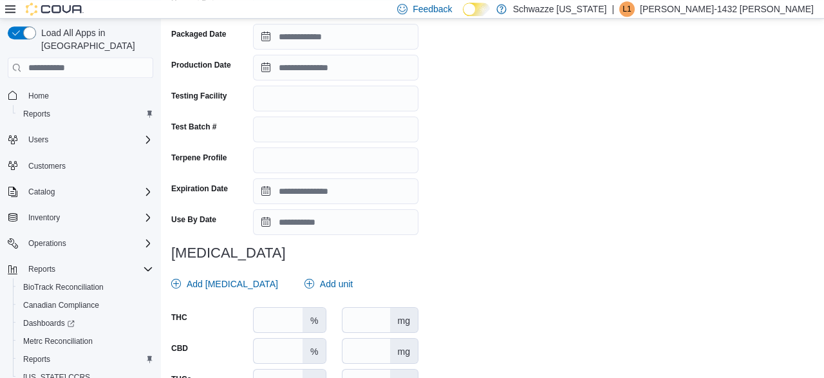
scroll to position [316, 0]
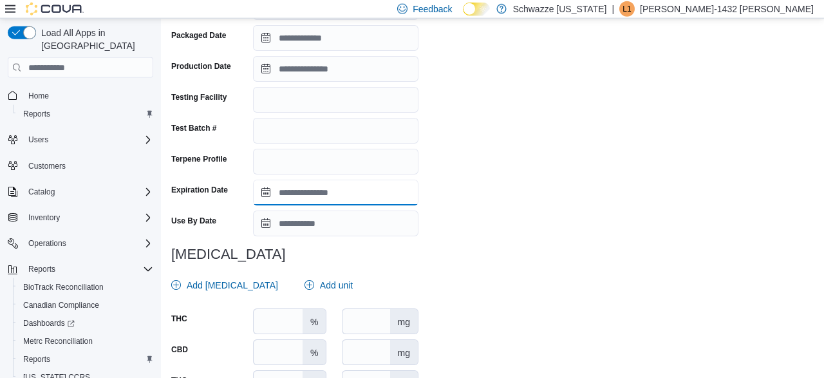
click at [400, 189] on input "Expiration Date" at bounding box center [336, 193] width 166 height 26
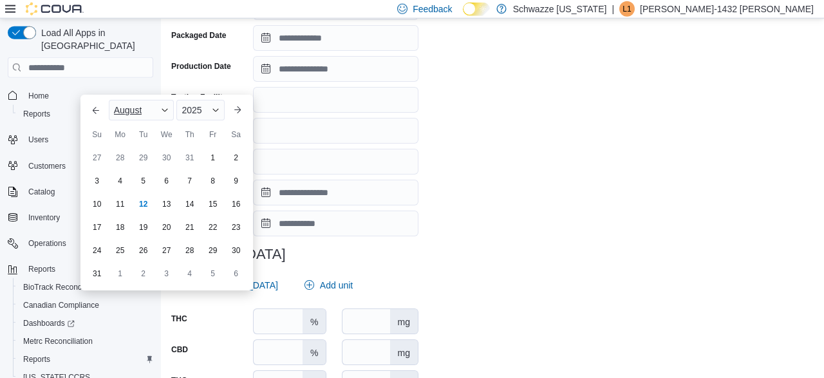
click at [166, 107] on span "Button. Open the month selector. August is currently selected." at bounding box center [165, 110] width 8 height 8
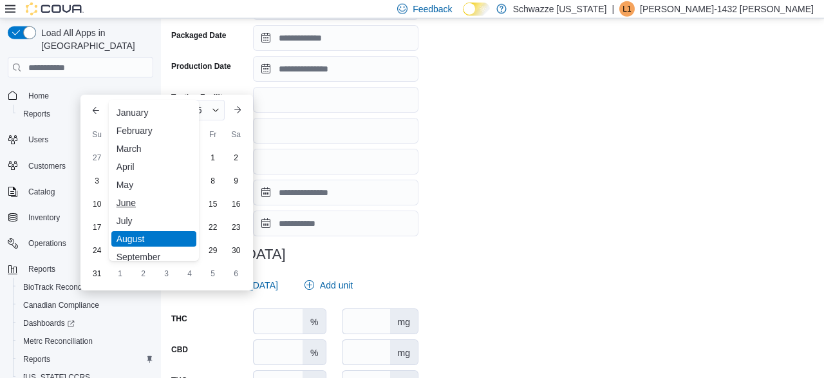
click at [133, 203] on div "June" at bounding box center [153, 202] width 85 height 15
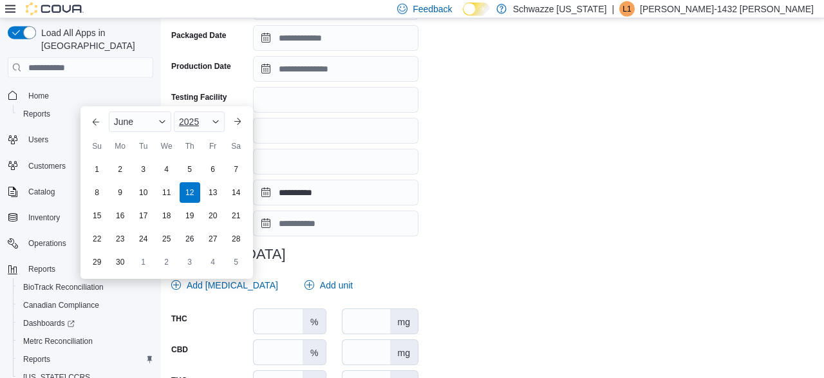
click at [213, 122] on span "Button. Open the year selector. 2025 is currently selected." at bounding box center [216, 122] width 8 height 8
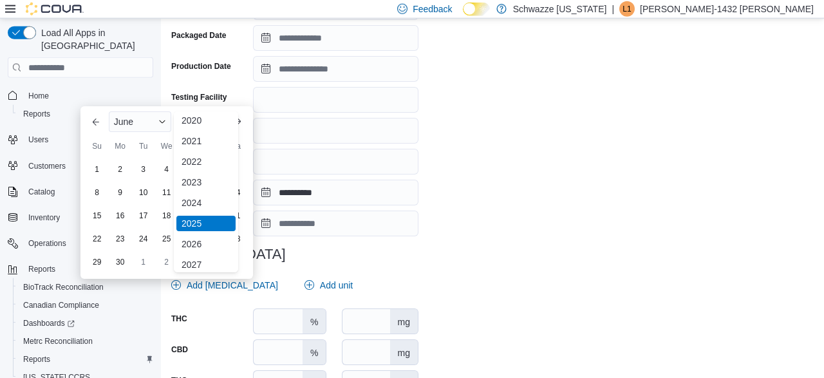
scroll to position [46, 0]
click at [180, 245] on div "2026" at bounding box center [205, 242] width 59 height 15
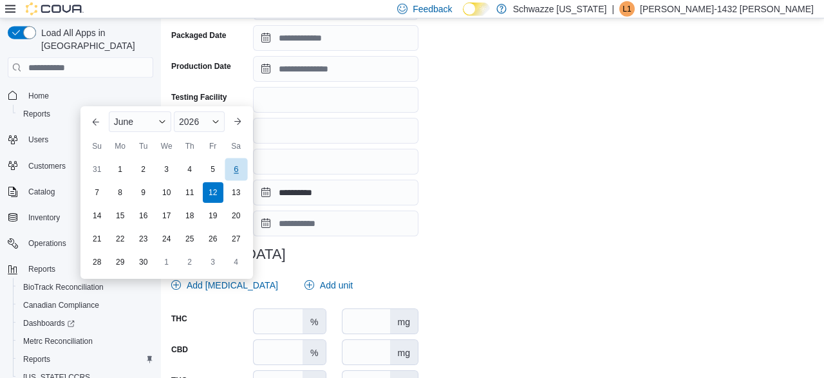
click at [238, 165] on div "6" at bounding box center [236, 169] width 23 height 23
click at [238, 165] on div "Terpene Profile" at bounding box center [209, 162] width 77 height 26
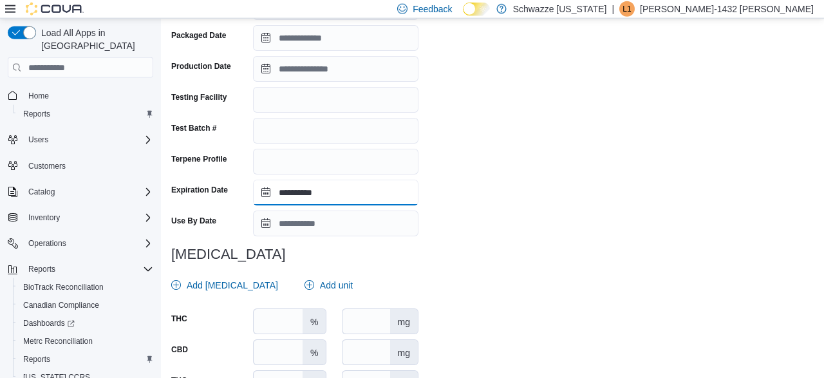
click at [309, 205] on input "**********" at bounding box center [336, 193] width 166 height 26
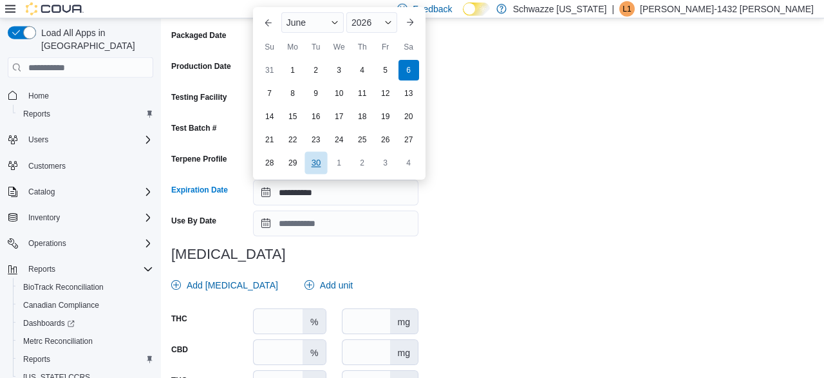
click at [311, 163] on div "30" at bounding box center [316, 163] width 23 height 23
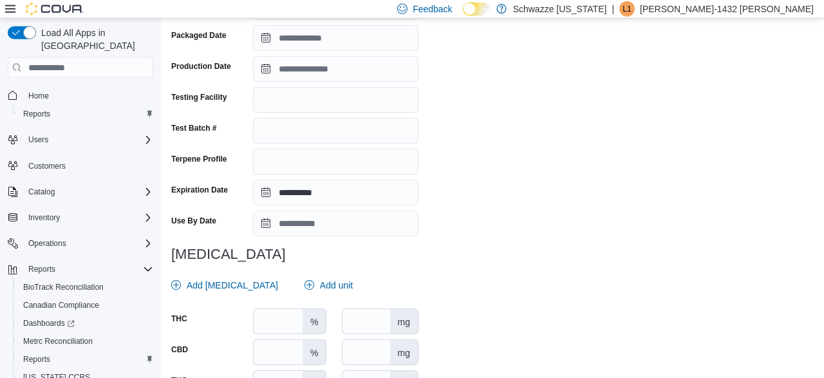
type input "**********"
click at [493, 183] on div "**********" at bounding box center [492, 142] width 643 height 716
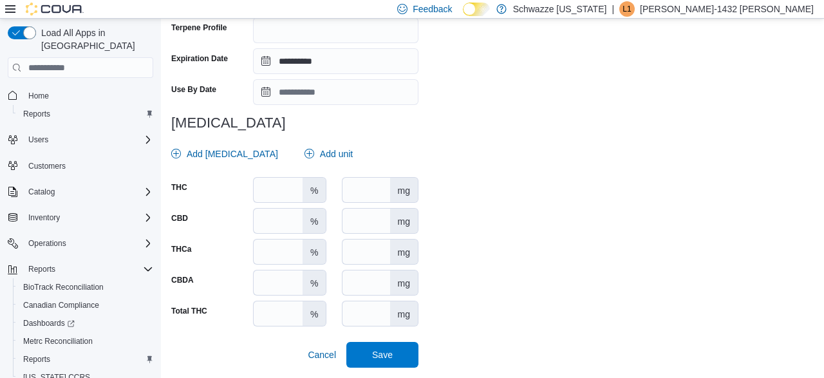
click at [762, 298] on div "**********" at bounding box center [492, 10] width 643 height 716
click at [382, 358] on span "Save" at bounding box center [382, 354] width 21 height 13
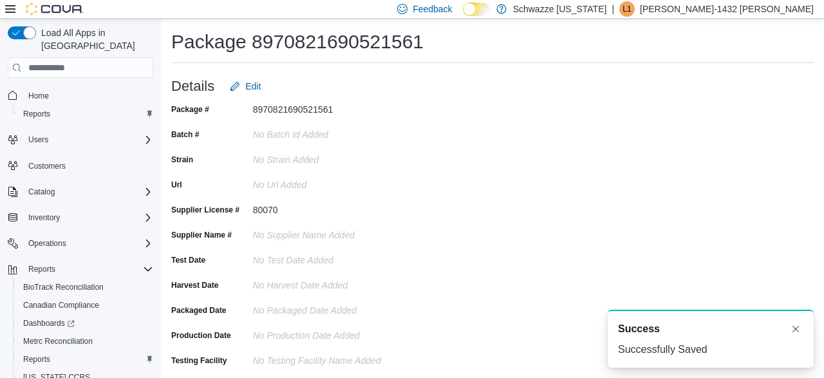
scroll to position [0, 0]
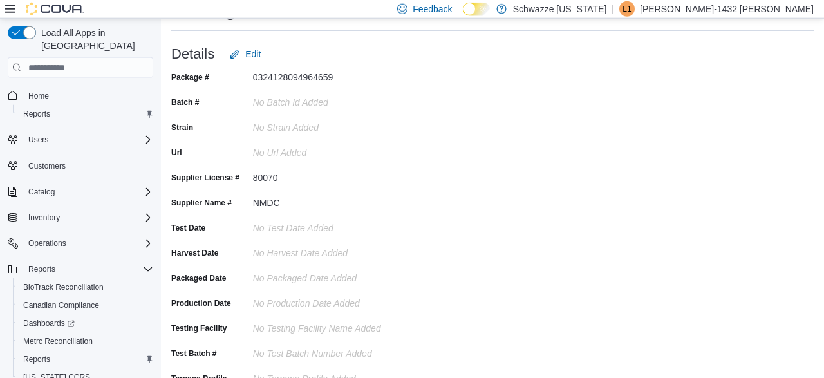
scroll to position [33, 0]
click at [256, 48] on span "Edit" at bounding box center [252, 52] width 15 height 13
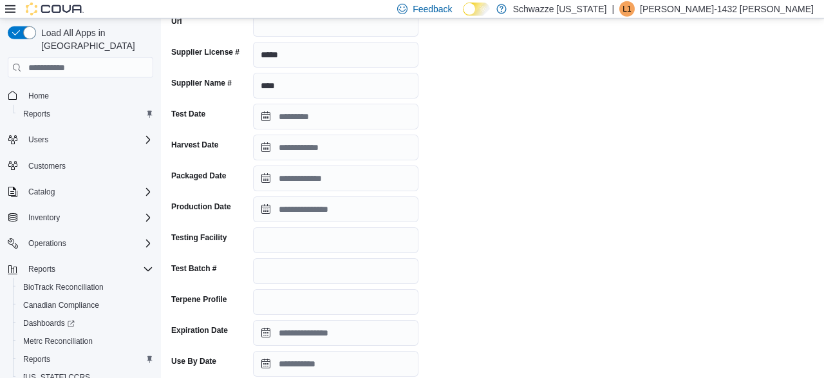
scroll to position [385, 0]
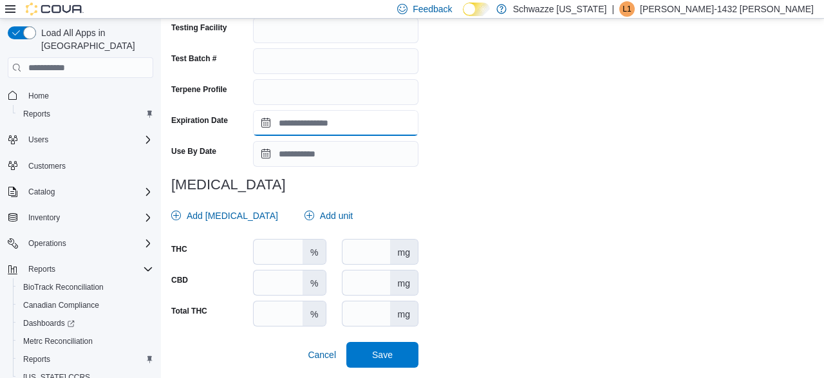
click at [381, 125] on input "Expiration Date" at bounding box center [336, 123] width 166 height 26
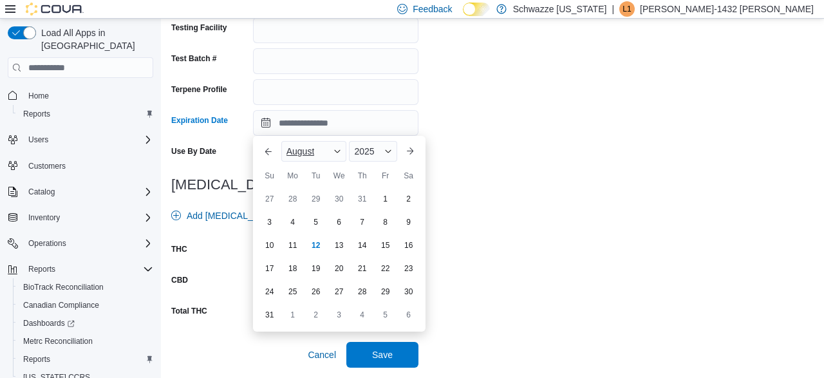
click at [343, 152] on div "August" at bounding box center [314, 151] width 66 height 21
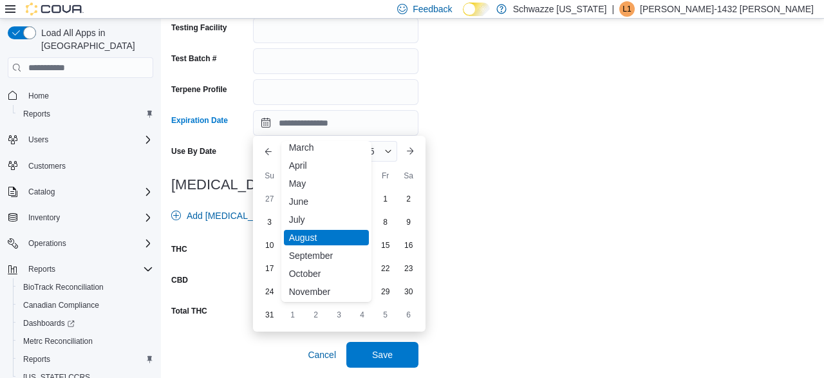
scroll to position [45, 0]
click at [333, 269] on div "October" at bounding box center [326, 270] width 85 height 15
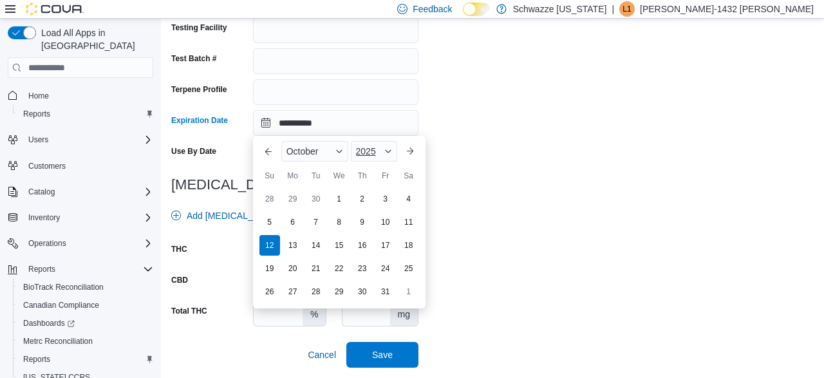
click at [382, 158] on div "2025" at bounding box center [374, 151] width 46 height 21
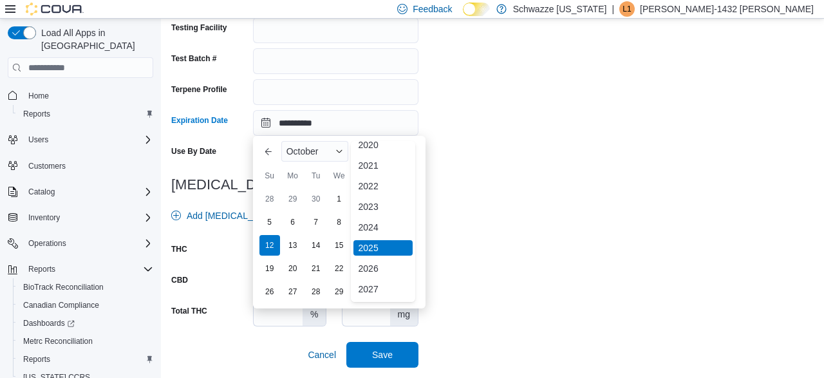
scroll to position [55, 0]
click at [387, 263] on div "2026" at bounding box center [383, 263] width 59 height 15
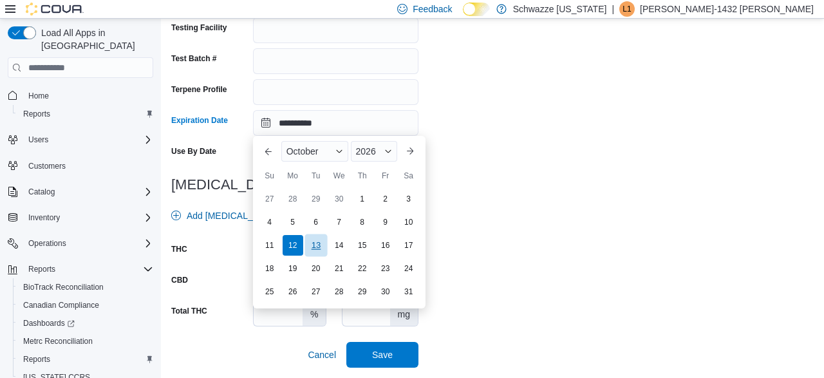
click at [321, 247] on div "13" at bounding box center [316, 245] width 23 height 23
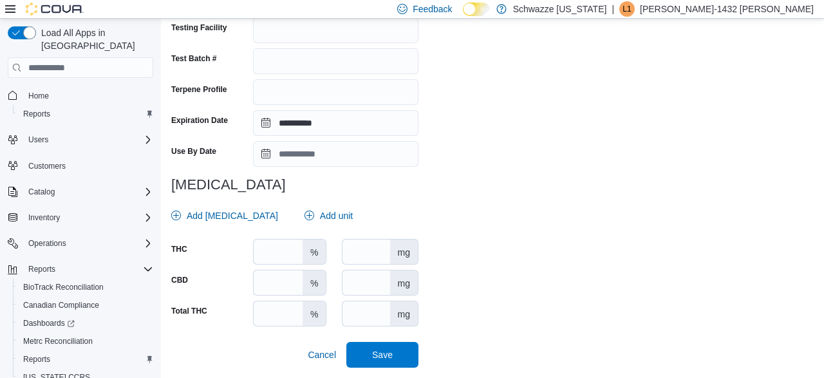
type input "**********"
click at [383, 359] on span "Save" at bounding box center [382, 354] width 21 height 13
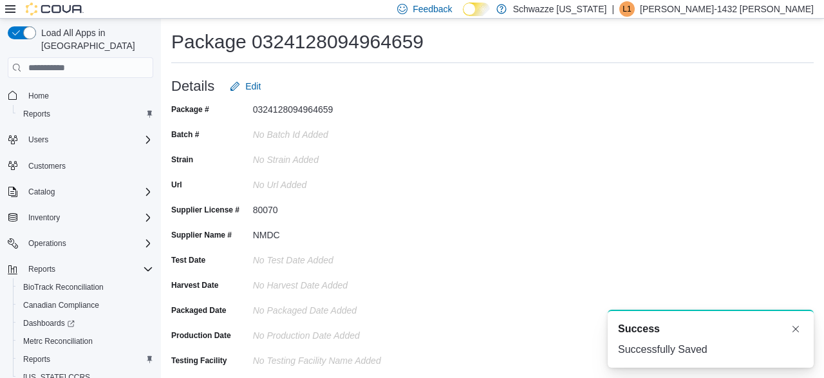
scroll to position [0, 0]
